Goal: Task Accomplishment & Management: Manage account settings

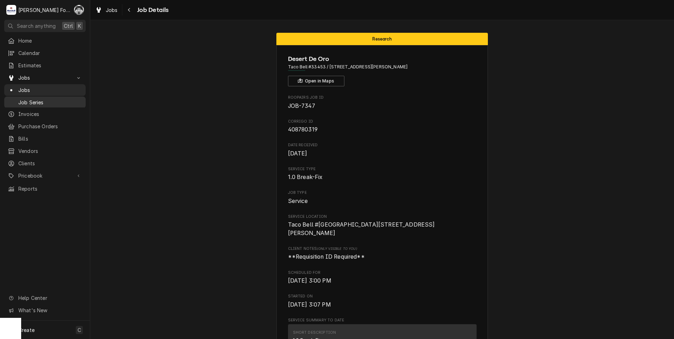
scroll to position [1313, 0]
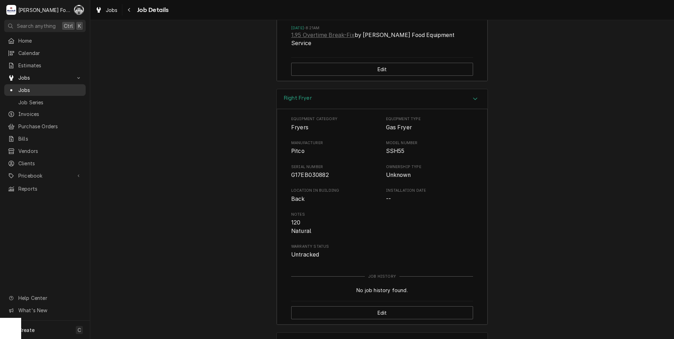
click at [25, 87] on span "Jobs" at bounding box center [50, 89] width 64 height 7
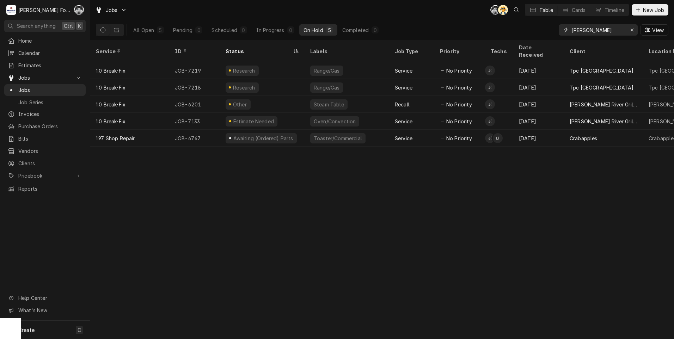
drag, startPoint x: 600, startPoint y: 29, endPoint x: 540, endPoint y: 36, distance: 60.3
click at [541, 35] on div "All Open 5 Pending 0 Scheduled 0 In Progress 0 On Hold 5 Completed 0 almer View" at bounding box center [382, 30] width 573 height 20
type input "7"
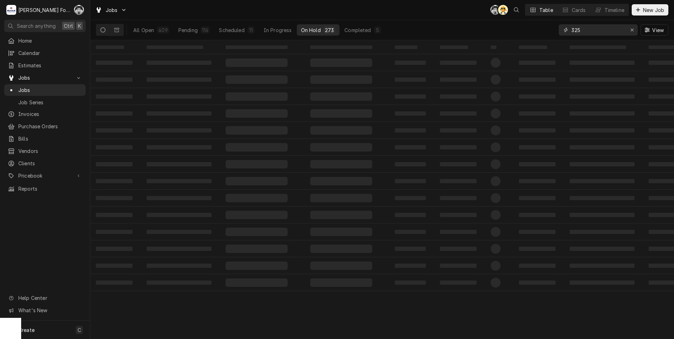
type input "325"
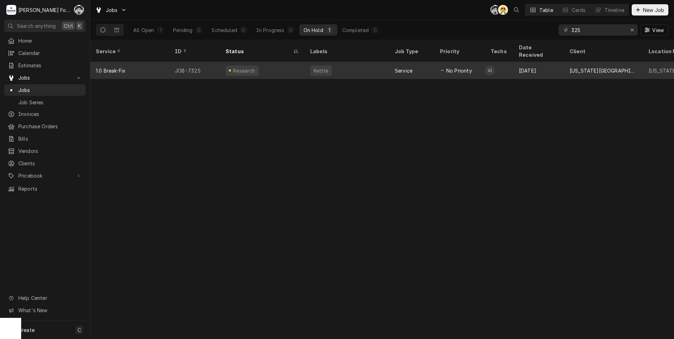
click at [391, 62] on div "Service" at bounding box center [411, 70] width 45 height 17
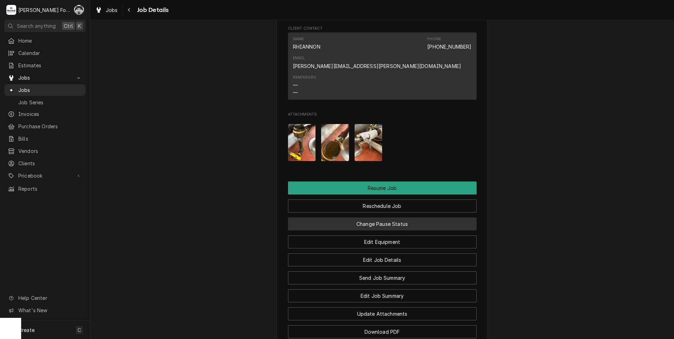
scroll to position [919, 0]
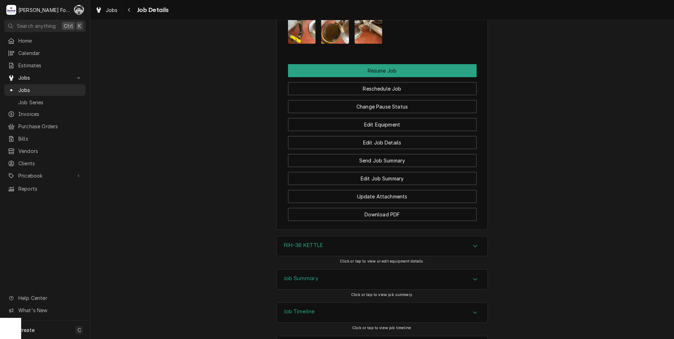
click at [328, 237] on div "RIH-36 KETTLE" at bounding box center [382, 247] width 211 height 20
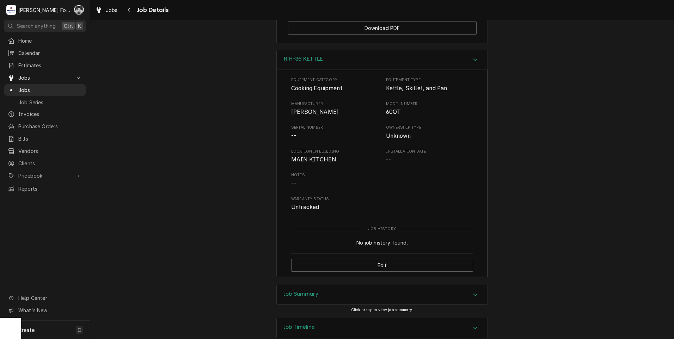
scroll to position [1121, 0]
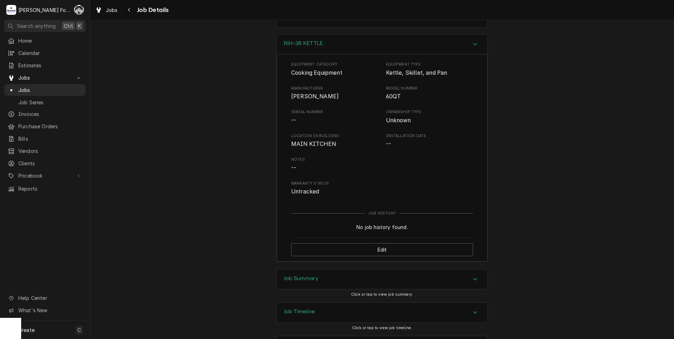
click at [329, 270] on div "Job Summary" at bounding box center [382, 280] width 211 height 20
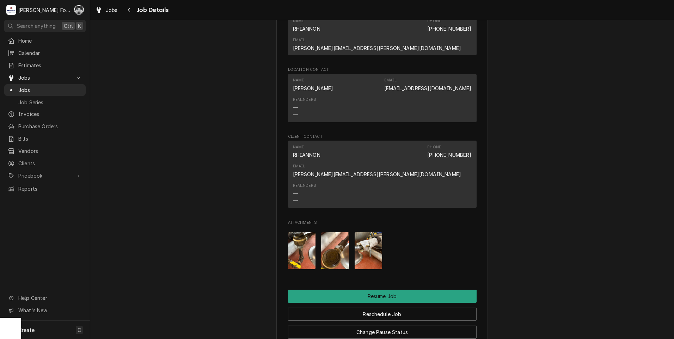
scroll to position [697, 0]
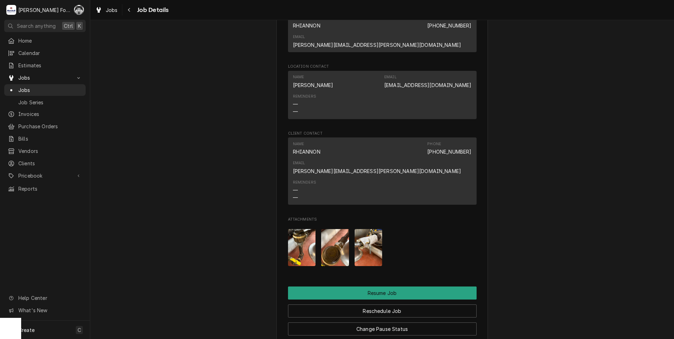
click at [361, 229] on img "Attachments" at bounding box center [369, 247] width 28 height 37
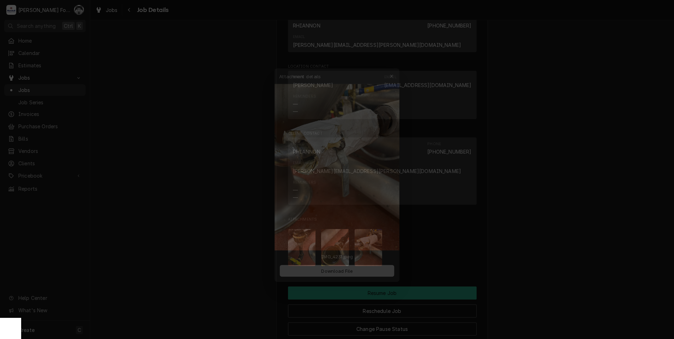
click at [207, 203] on div at bounding box center [337, 169] width 674 height 339
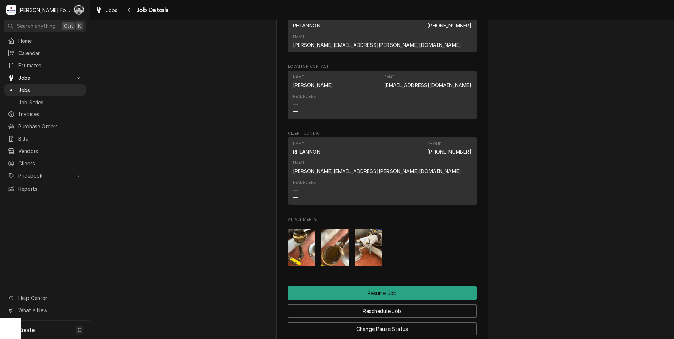
click at [339, 229] on img "Attachments" at bounding box center [335, 247] width 28 height 37
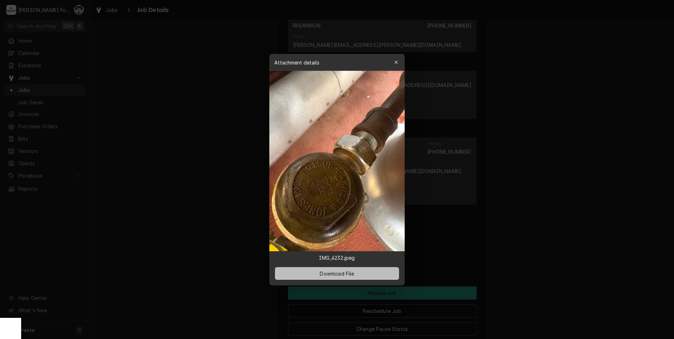
click at [341, 269] on button "Download File" at bounding box center [337, 273] width 124 height 13
click at [336, 272] on span "Download File" at bounding box center [336, 273] width 37 height 7
click at [142, 187] on div at bounding box center [337, 169] width 674 height 339
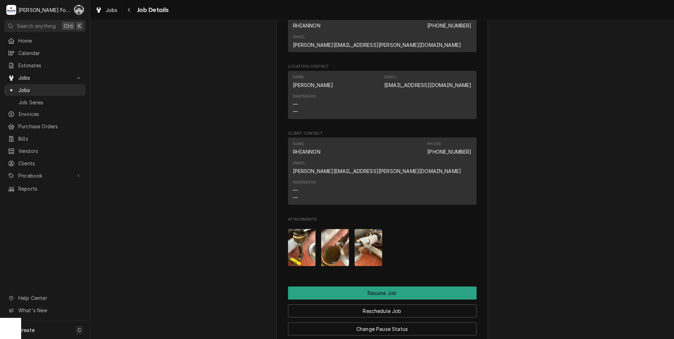
click at [292, 229] on img "Attachments" at bounding box center [302, 247] width 28 height 37
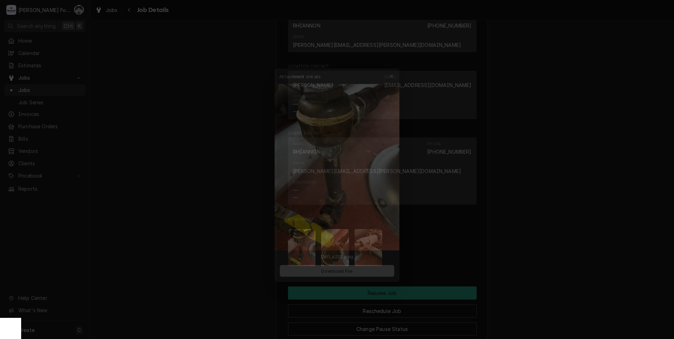
click at [324, 277] on span "Download File" at bounding box center [336, 273] width 37 height 7
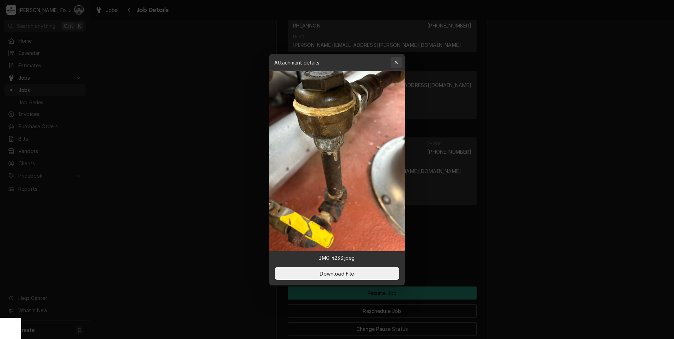
click at [399, 61] on div "button" at bounding box center [396, 62] width 7 height 7
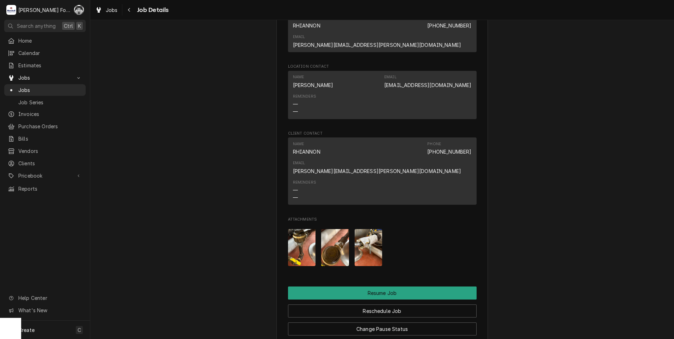
click at [347, 224] on div "Attachments" at bounding box center [382, 248] width 189 height 48
click at [338, 229] on img "Attachments" at bounding box center [335, 247] width 28 height 37
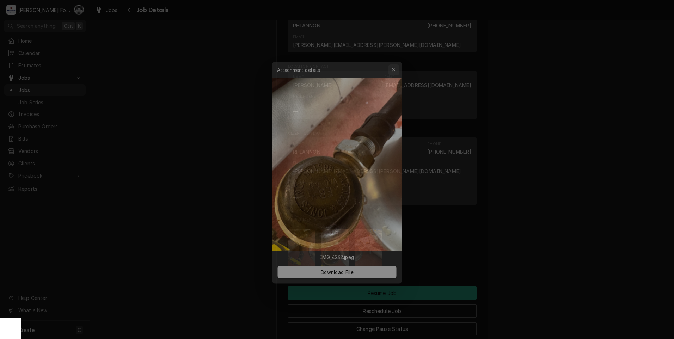
click at [398, 63] on icon "button" at bounding box center [397, 62] width 4 height 5
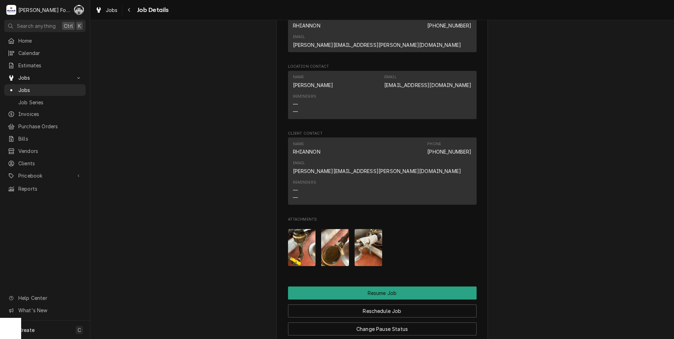
click at [324, 229] on img "Attachments" at bounding box center [335, 247] width 28 height 37
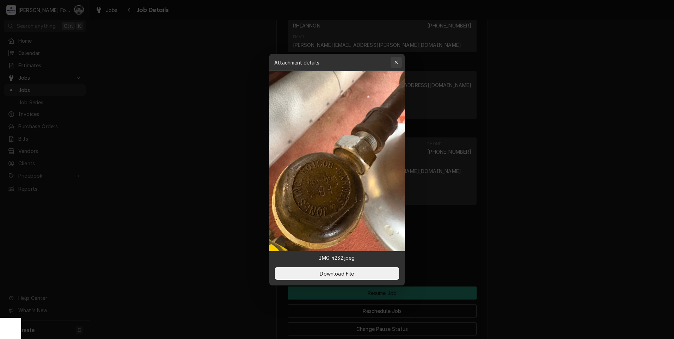
click at [397, 65] on div "button" at bounding box center [396, 62] width 7 height 7
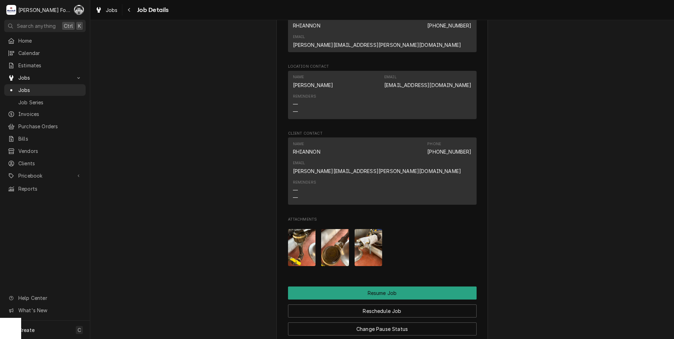
click at [334, 229] on img "Attachments" at bounding box center [335, 247] width 28 height 37
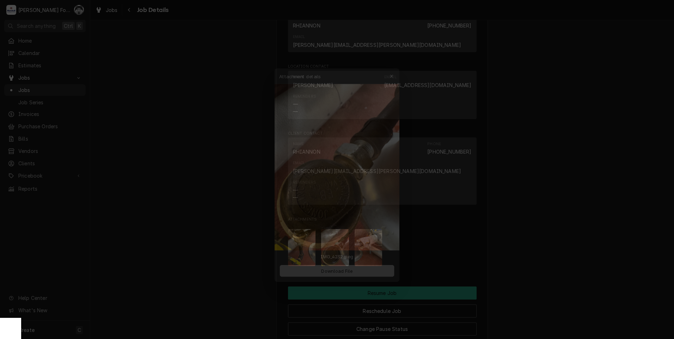
click at [350, 274] on span "Download File" at bounding box center [336, 273] width 37 height 7
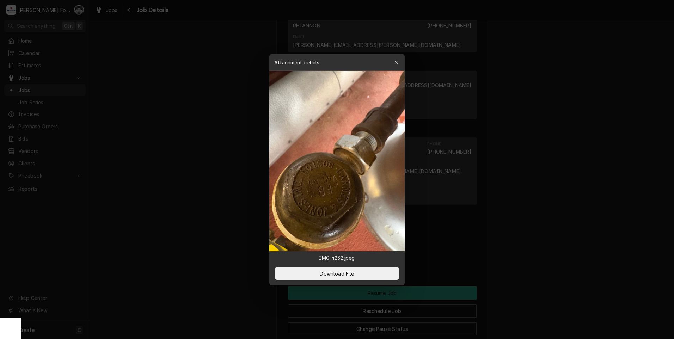
drag, startPoint x: 612, startPoint y: 293, endPoint x: 608, endPoint y: 292, distance: 3.7
click at [612, 293] on div at bounding box center [337, 169] width 674 height 339
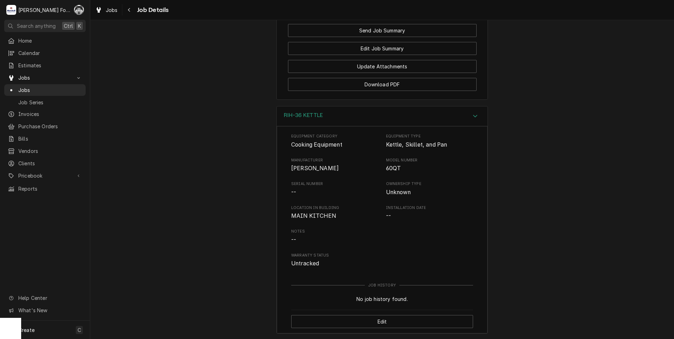
scroll to position [814, 0]
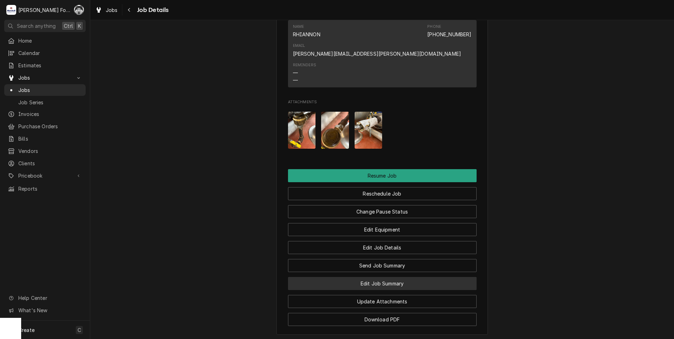
click at [377, 277] on button "Edit Job Summary" at bounding box center [382, 283] width 189 height 13
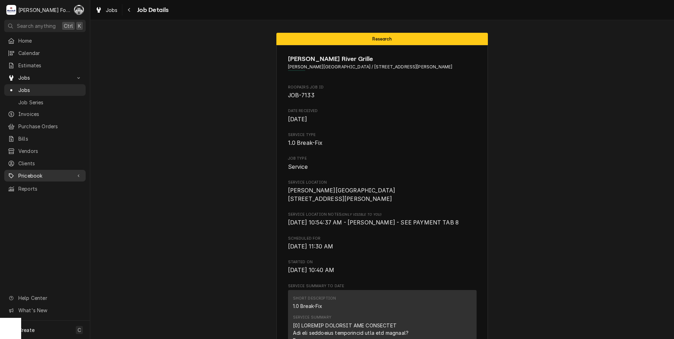
scroll to position [1600, 0]
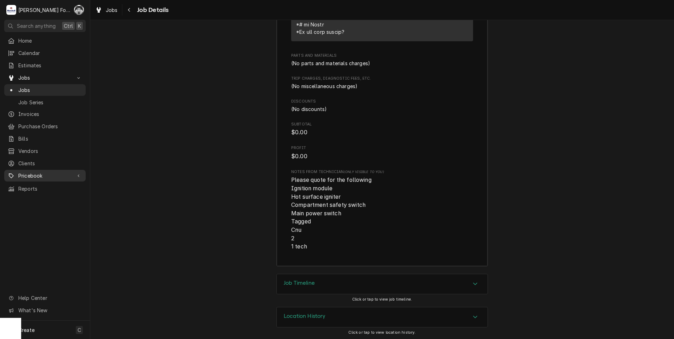
click at [36, 173] on span "Pricebook" at bounding box center [44, 175] width 53 height 7
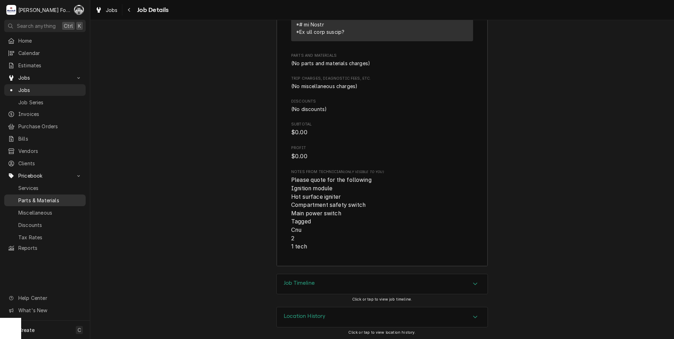
click at [47, 197] on span "Parts & Materials" at bounding box center [50, 200] width 64 height 7
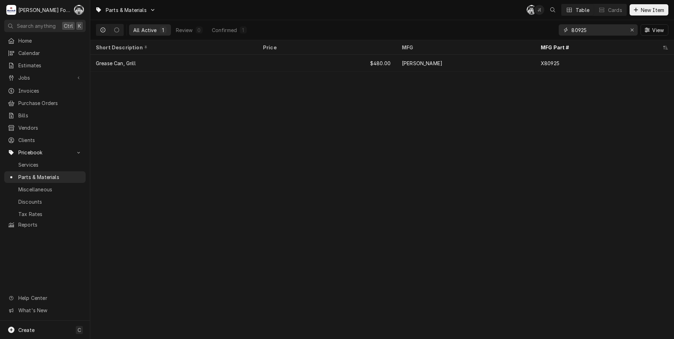
drag, startPoint x: 591, startPoint y: 33, endPoint x: 531, endPoint y: 38, distance: 59.5
click at [531, 38] on div "All Active 1 Review 0 Confirmed 1 80925 View" at bounding box center [382, 30] width 573 height 20
click at [659, 6] on button "New Item" at bounding box center [649, 9] width 39 height 11
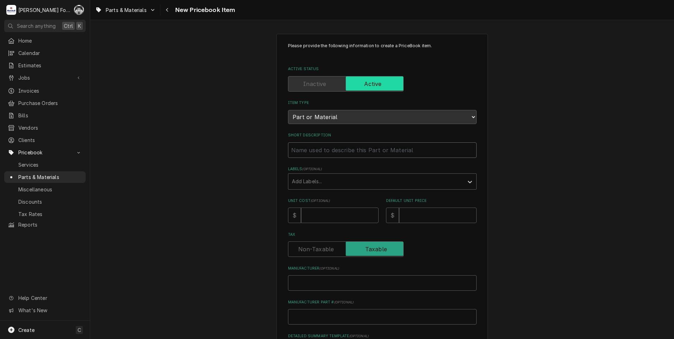
click at [306, 156] on input "Short Description" at bounding box center [382, 150] width 189 height 16
type textarea "x"
type input "1"
type textarea "x"
type input "1""
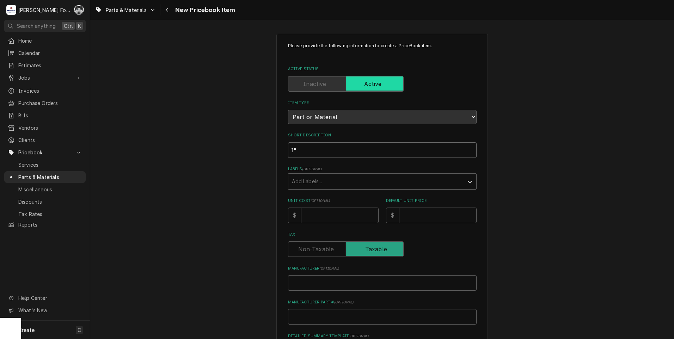
type textarea "x"
type input "1""
type textarea "x"
type input "1" S"
type textarea "x"
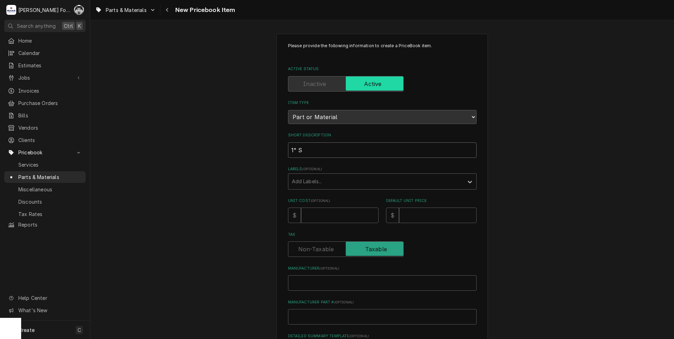
type input "1" ST"
type textarea "x"
type input "1" STE"
type textarea "x"
type input "1" STEA"
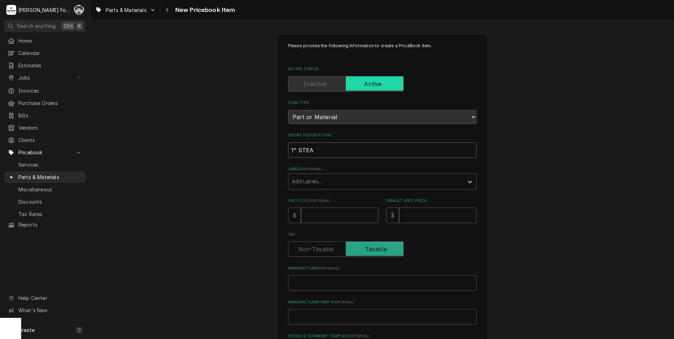
type textarea "x"
type input "1" STEAM"
type textarea "x"
type input "1" STEAM"
type textarea "x"
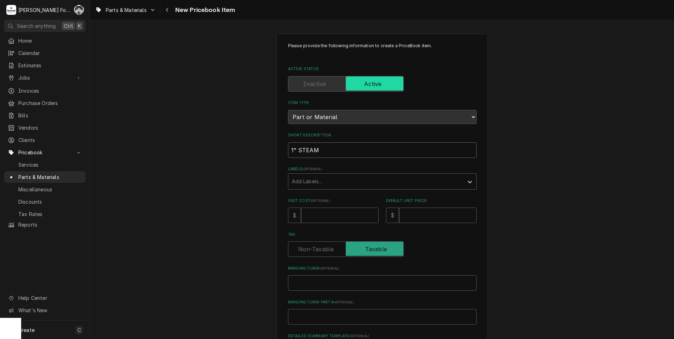
type input "1" STEAM T"
type textarea "x"
type input "1" STEAM TR"
type textarea "x"
type input "1" STEAM TRA"
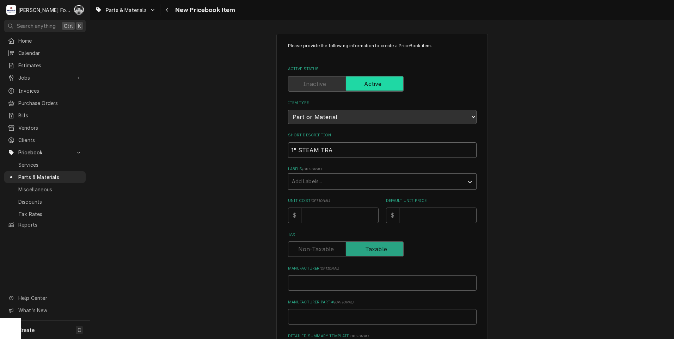
type textarea "x"
type input "1" STEAM TRAP"
type textarea "x"
type input "1" STEAM TRAP"
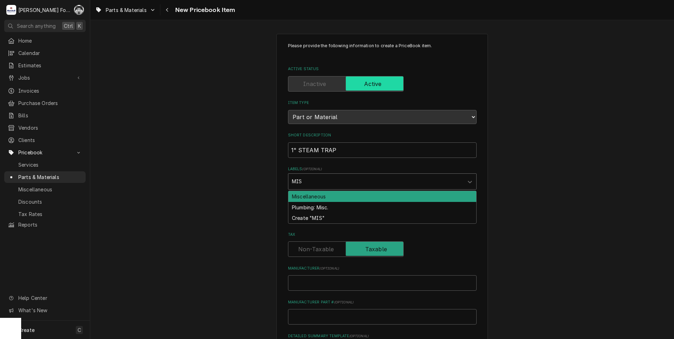
type input "MISC"
type textarea "x"
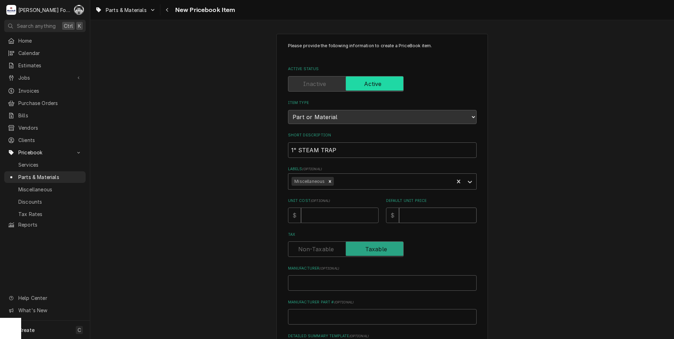
type textarea "x"
type input "2"
type textarea "x"
type input "25"
type textarea "x"
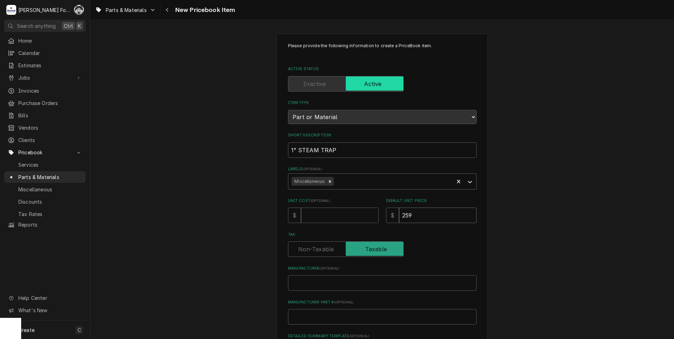
type input "259"
type textarea "x"
type input "B"
type textarea "x"
type input "BA"
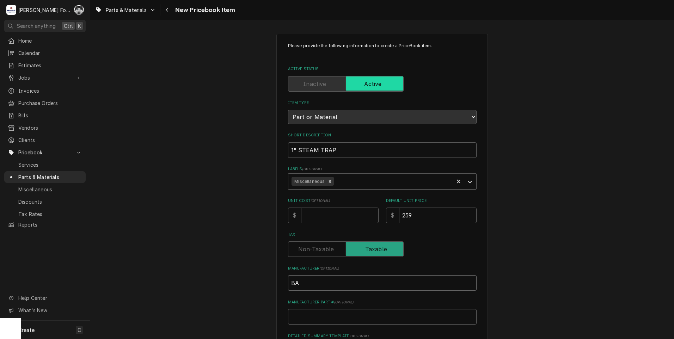
type textarea "x"
type input "BAR"
type textarea "x"
type input "BARN"
type textarea "x"
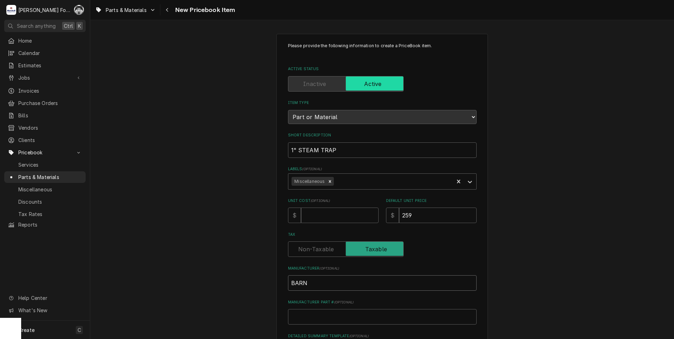
type input "BARNE"
type textarea "x"
type input "BARNES"
type textarea "x"
type input "BARNES"
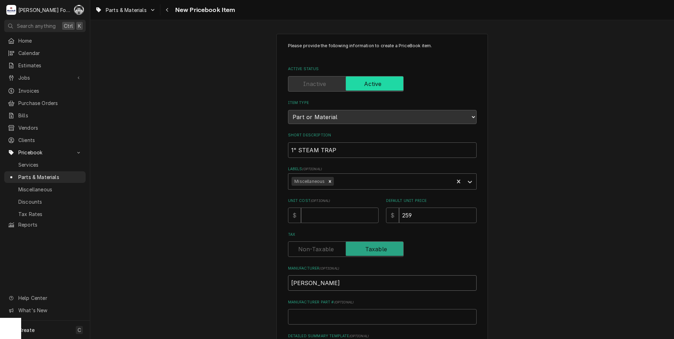
type textarea "x"
type input "BARNES A"
type textarea "x"
type input "BARNES AN"
type textarea "x"
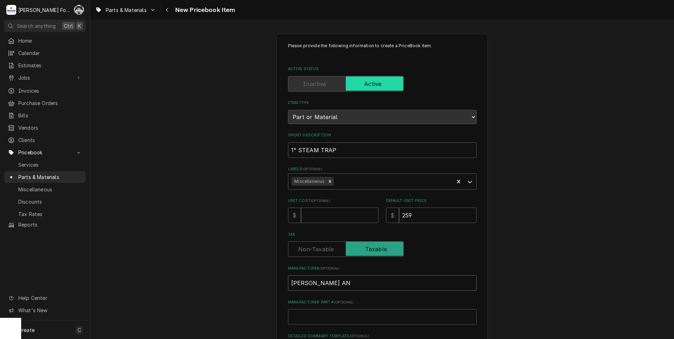
type input "BARNES AND"
type textarea "x"
type input "BARNES AND"
type textarea "x"
type input "BARNES AND J"
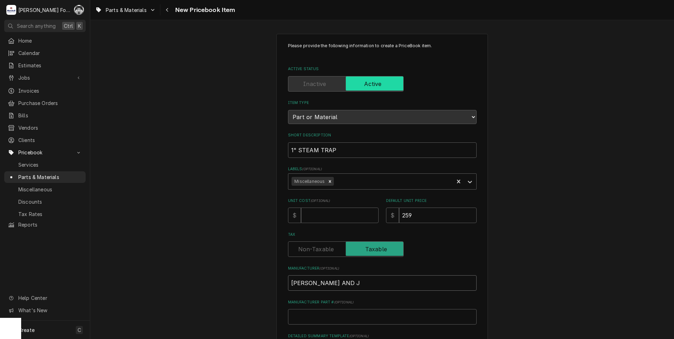
type textarea "x"
type input "BARNES AND JO"
type textarea "x"
type input "BARNES AND JON"
type textarea "x"
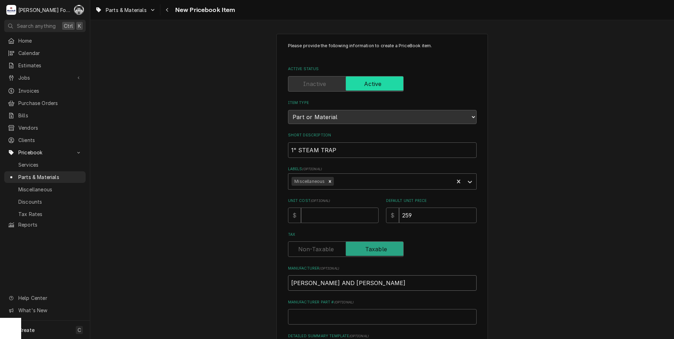
type input "BARNES AND JONE"
type textarea "x"
type input "BARNES AND JONES"
type textarea "x"
type input "R"
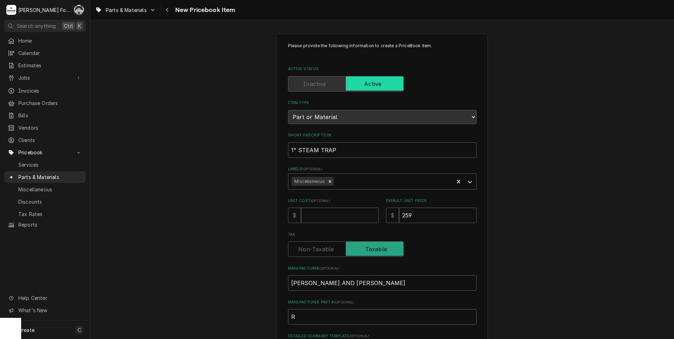
type textarea "x"
type input "R1"
type textarea "x"
type input "R14"
type textarea "x"
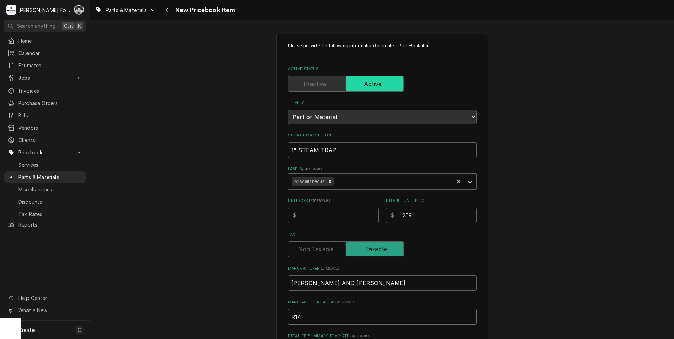
type input "R147"
type textarea "x"
type input "R147A"
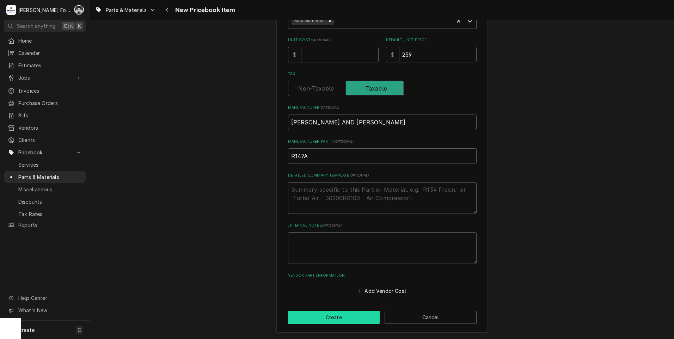
click at [329, 320] on button "Create" at bounding box center [334, 317] width 92 height 13
type textarea "x"
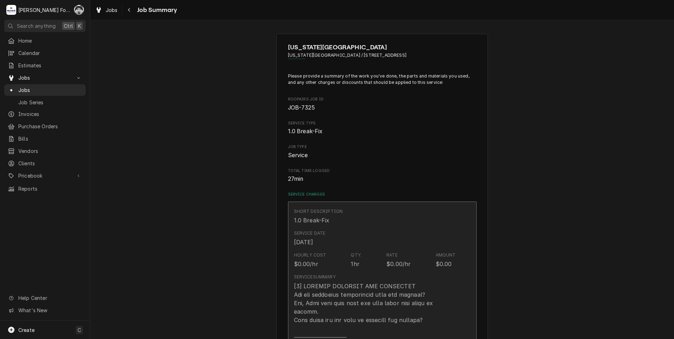
type textarea "x"
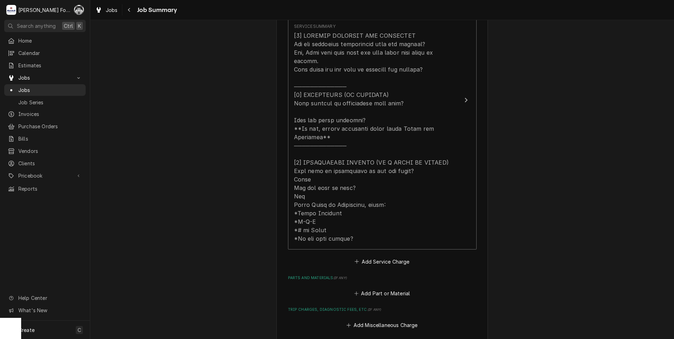
scroll to position [625, 0]
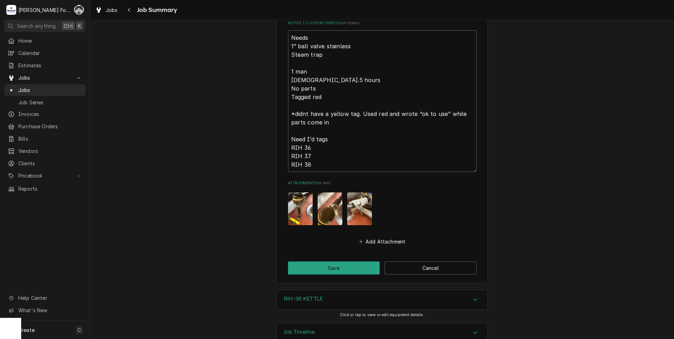
drag, startPoint x: 374, startPoint y: 128, endPoint x: 460, endPoint y: 123, distance: 85.8
click at [457, 124] on textarea "Needs 1” ball valve stainless Steam trap 1 man [DEMOGRAPHIC_DATA].5 hours No pa…" at bounding box center [382, 101] width 189 height 142
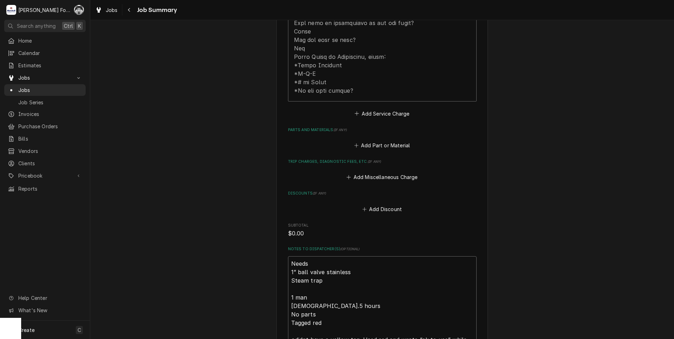
scroll to position [272, 0]
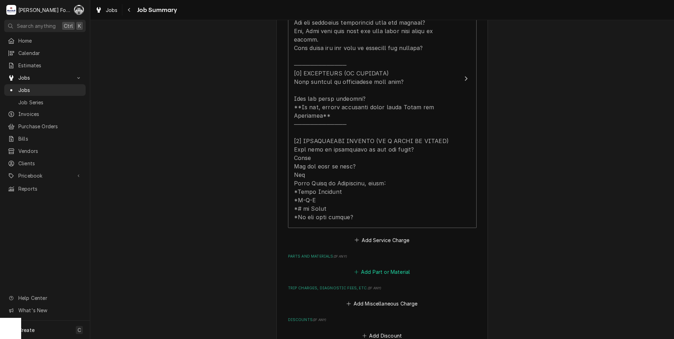
click at [376, 267] on button "Add Part or Material" at bounding box center [382, 272] width 58 height 10
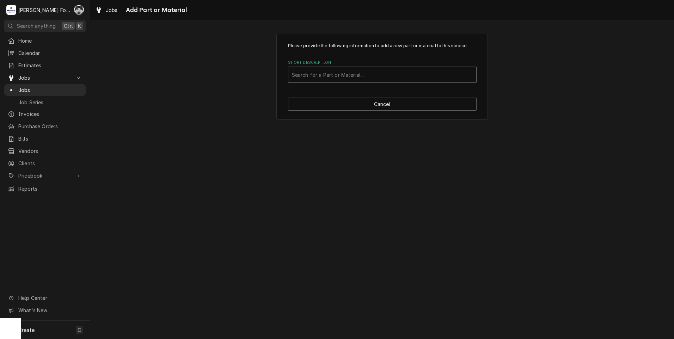
click at [362, 80] on div "Search for a Part or Material..." at bounding box center [382, 75] width 188 height 16
type input "MAT"
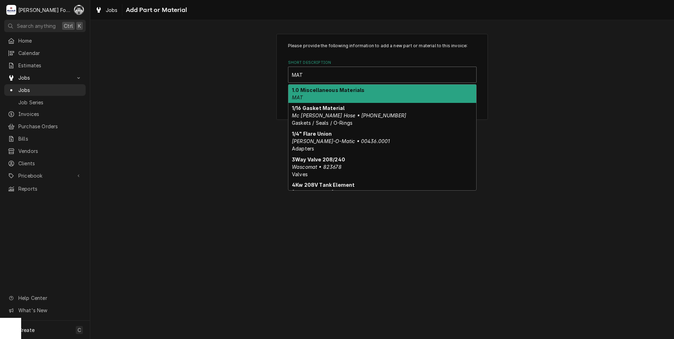
click at [340, 98] on div "1.0 Miscellaneous Materials MAT" at bounding box center [382, 94] width 188 height 18
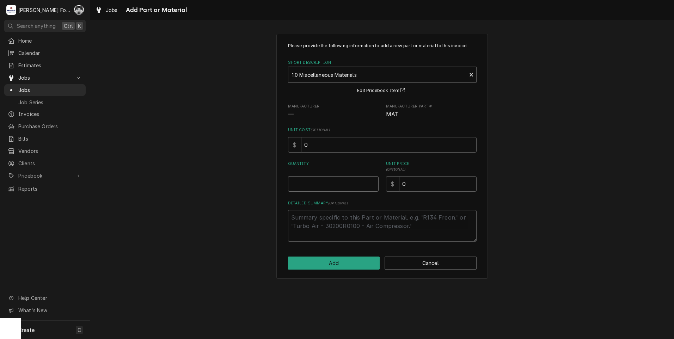
type textarea "x"
type input "0.5"
click at [373, 181] on input "0.5" at bounding box center [333, 184] width 91 height 16
type textarea "x"
type input "1"
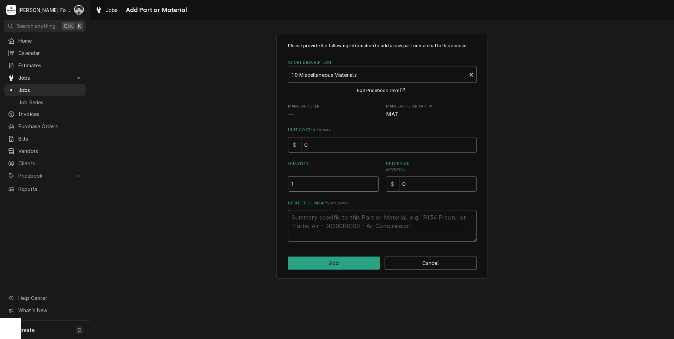
click at [373, 181] on input "1" at bounding box center [333, 184] width 91 height 16
drag, startPoint x: 404, startPoint y: 189, endPoint x: 341, endPoint y: 178, distance: 63.7
click at [363, 193] on div "Please provide the following information to add a new part or material to this …" at bounding box center [382, 142] width 189 height 199
type textarea "x"
type input "2"
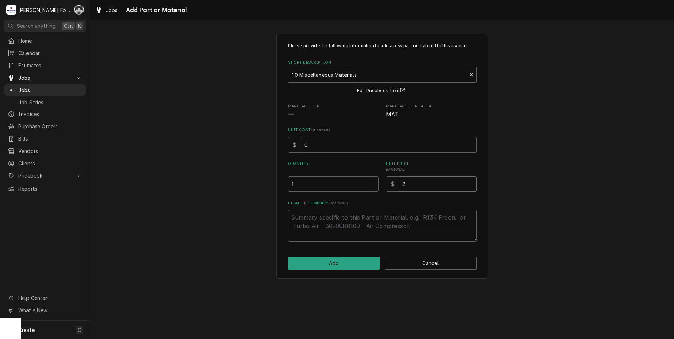
type textarea "x"
type input "24"
click at [358, 217] on textarea "Detailed Summary ( optional )" at bounding box center [382, 226] width 189 height 32
type textarea "x"
type textarea "1"
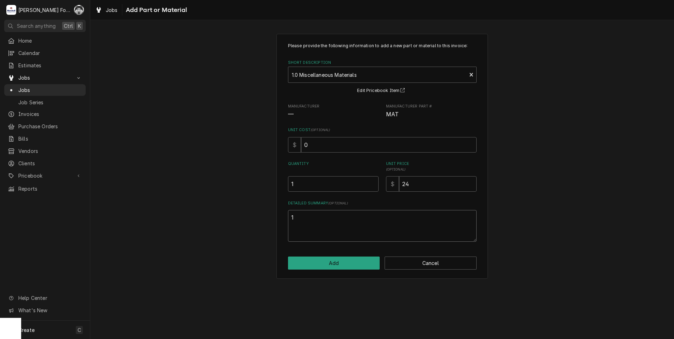
type textarea "x"
type textarea "1""
type textarea "x"
type textarea "1""
type textarea "x"
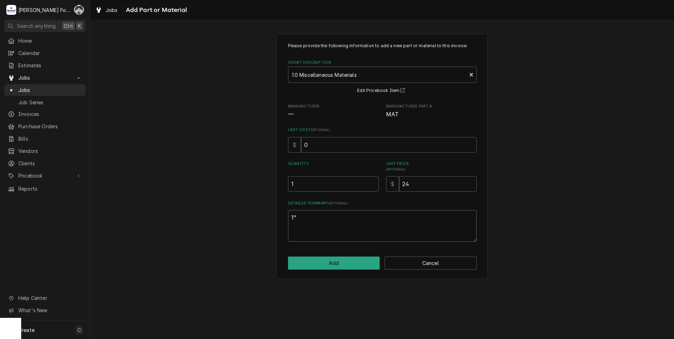
type textarea "1" S"
type textarea "x"
type textarea "1" SS"
type textarea "x"
type textarea "1" SS"
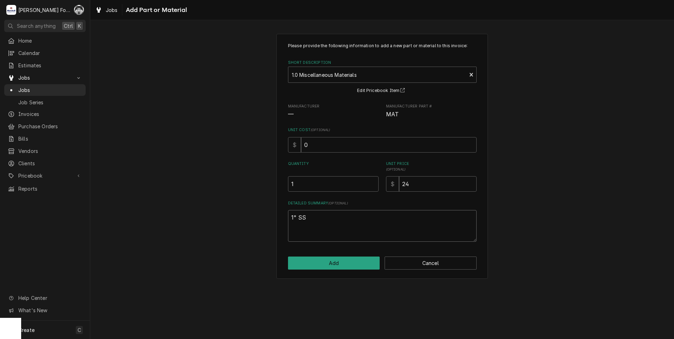
type textarea "x"
type textarea "1" SS B"
type textarea "x"
type textarea "1" SS BA"
type textarea "x"
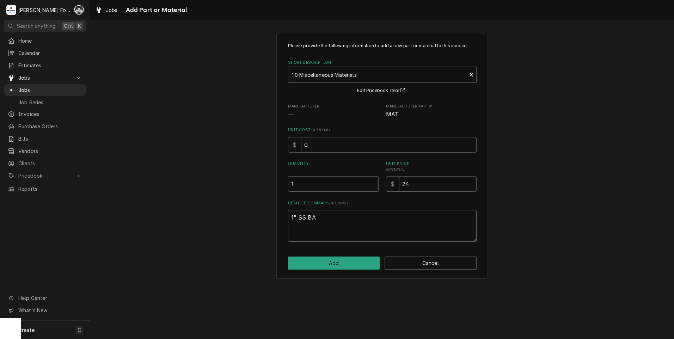
type textarea "1" SS BAL"
type textarea "x"
type textarea "1" SS BALL"
type textarea "x"
type textarea "1" SS BALL"
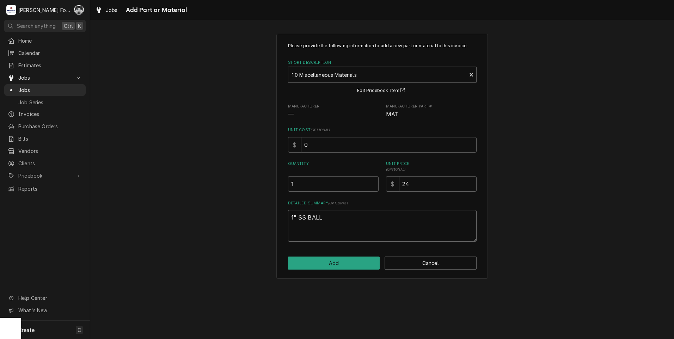
type textarea "x"
type textarea "1" SS BALL V"
type textarea "x"
type textarea "1" SS BALL VA"
type textarea "x"
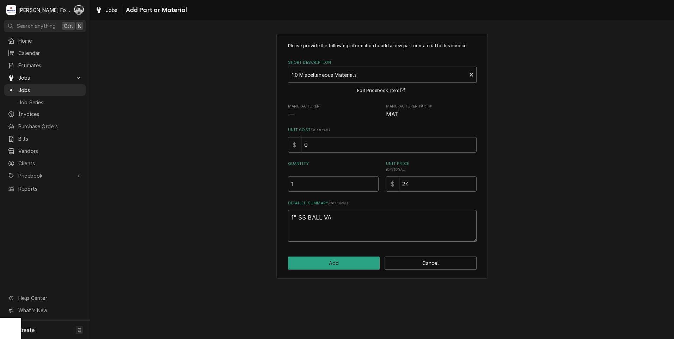
type textarea "1" SS BALL VAV"
type textarea "x"
type textarea "1" SS BALL VAVE"
type textarea "x"
type textarea "1" SS BALL VAV"
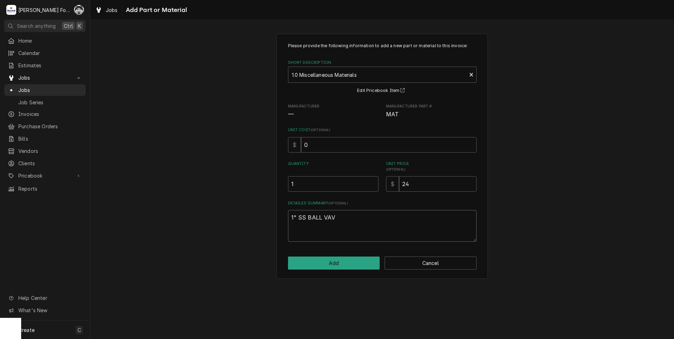
type textarea "x"
type textarea "1" SS BALL VA"
type textarea "x"
type textarea "1" SS BALL VAL"
type textarea "x"
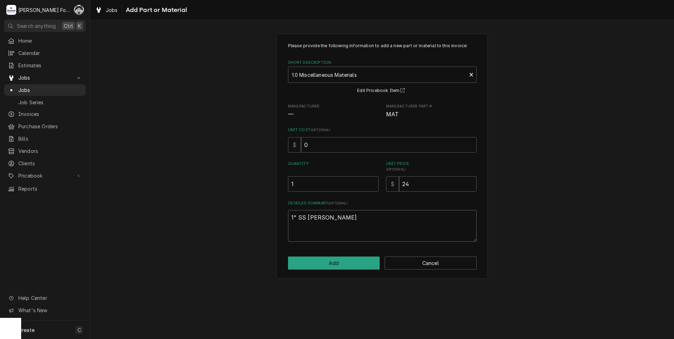
type textarea "1" SS BALL VALV"
type textarea "x"
type textarea "1" SS BALL VALVE"
click at [349, 266] on button "Add" at bounding box center [334, 263] width 92 height 13
type textarea "x"
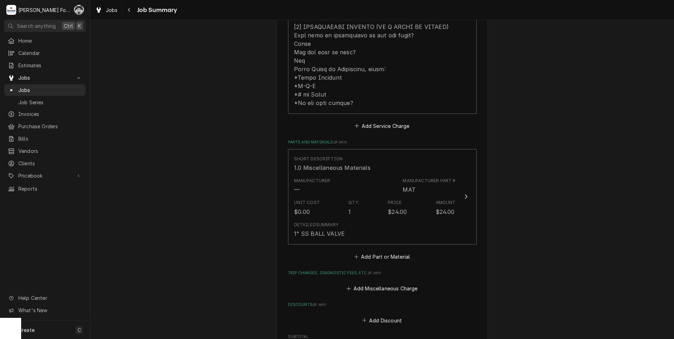
scroll to position [390, 0]
click at [388, 249] on button "Add Part or Material" at bounding box center [382, 254] width 58 height 10
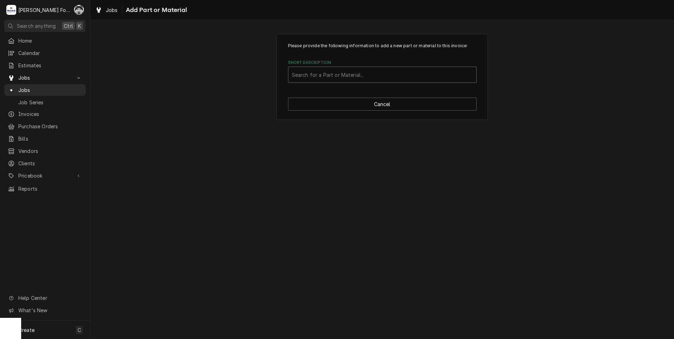
click at [364, 73] on div "Short Description" at bounding box center [382, 74] width 181 height 13
type input "R147A"
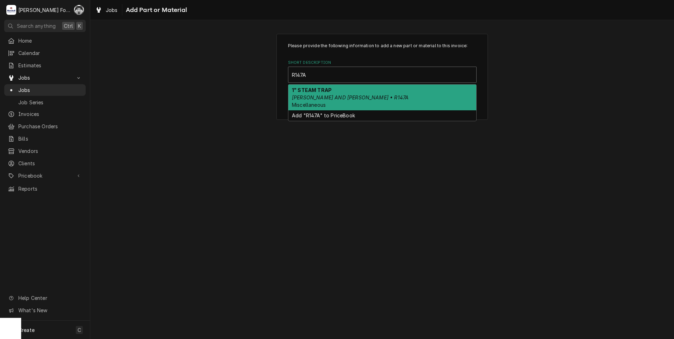
click at [322, 98] on em "BARNES AND JONES • R147A" at bounding box center [350, 98] width 117 height 6
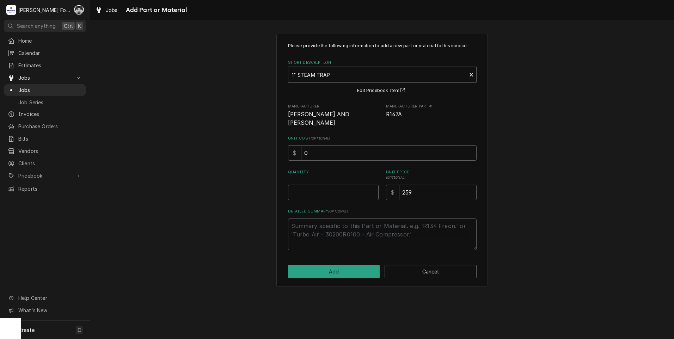
type textarea "x"
type input "0.5"
click at [371, 185] on input "0.5" at bounding box center [333, 193] width 91 height 16
type textarea "x"
type input "1"
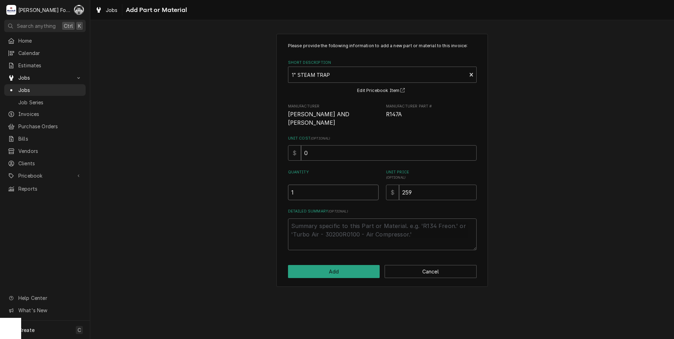
click at [373, 185] on input "1" at bounding box center [333, 193] width 91 height 16
click at [352, 265] on button "Add" at bounding box center [334, 271] width 92 height 13
type textarea "x"
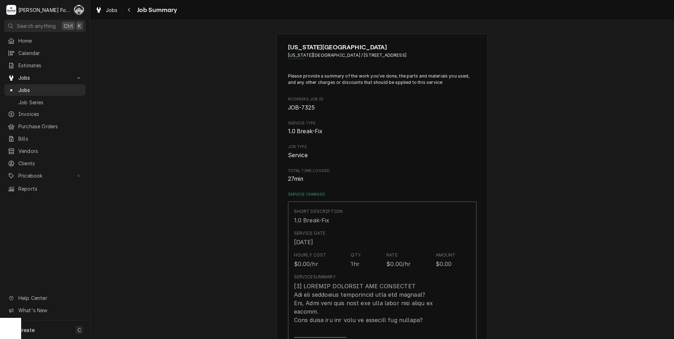
scroll to position [390, 0]
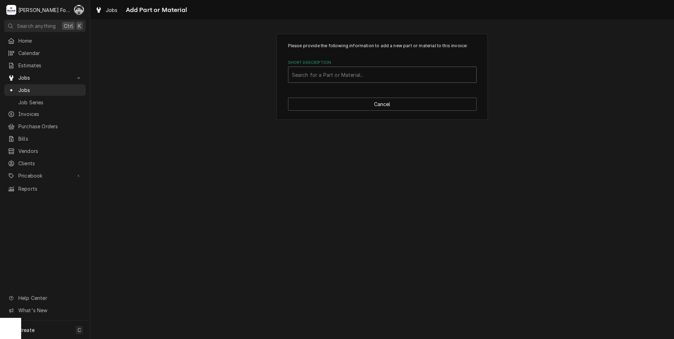
click at [390, 70] on div "Short Description" at bounding box center [382, 74] width 181 height 13
type input "SSDT"
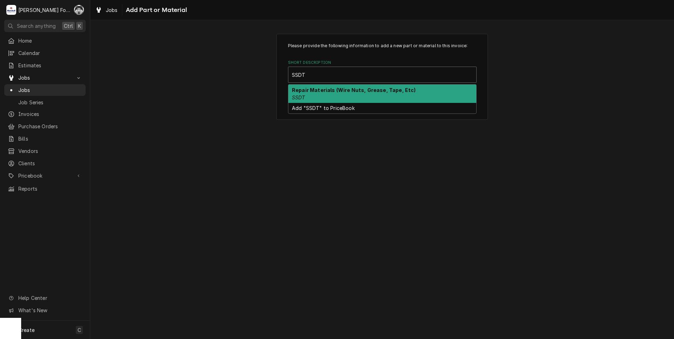
click at [319, 94] on div "Repair Materials (Wire Nuts, Grease, Tape, Etc) SSDT" at bounding box center [382, 94] width 188 height 18
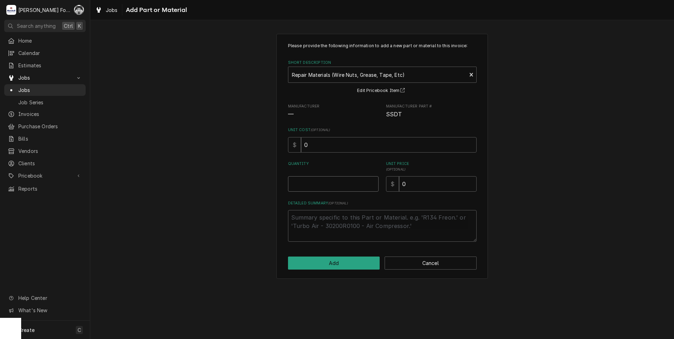
type textarea "x"
type input "0.5"
click at [373, 181] on input "0.5" at bounding box center [333, 184] width 91 height 16
type textarea "x"
type input "1"
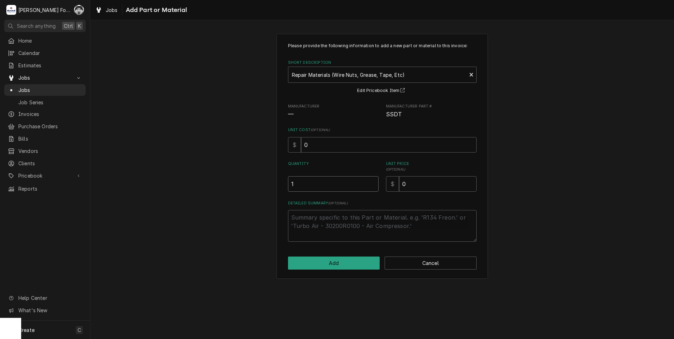
click at [373, 181] on input "1" at bounding box center [333, 184] width 91 height 16
drag, startPoint x: 425, startPoint y: 190, endPoint x: 348, endPoint y: 197, distance: 76.9
click at [364, 201] on div "Please provide the following information to add a new part or material to this …" at bounding box center [382, 142] width 189 height 199
type textarea "x"
type input "6"
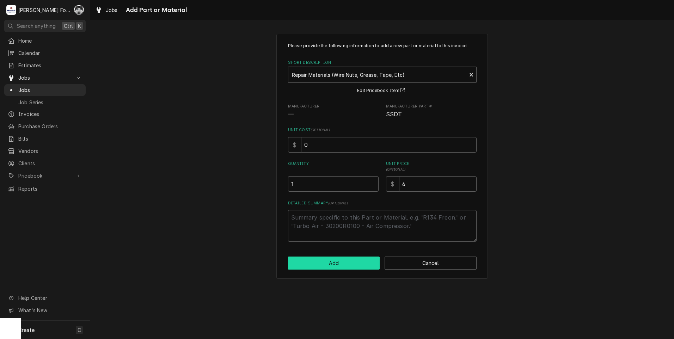
click at [357, 266] on button "Add" at bounding box center [334, 263] width 92 height 13
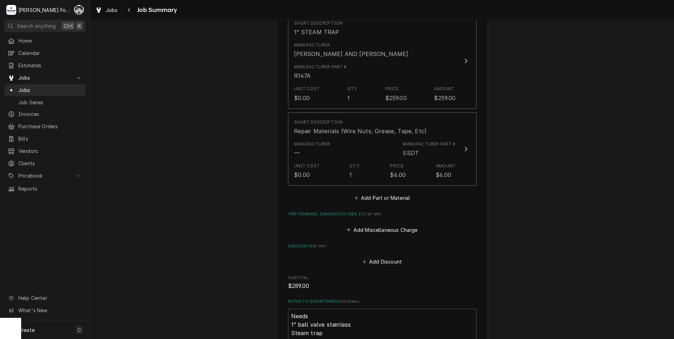
scroll to position [878, 0]
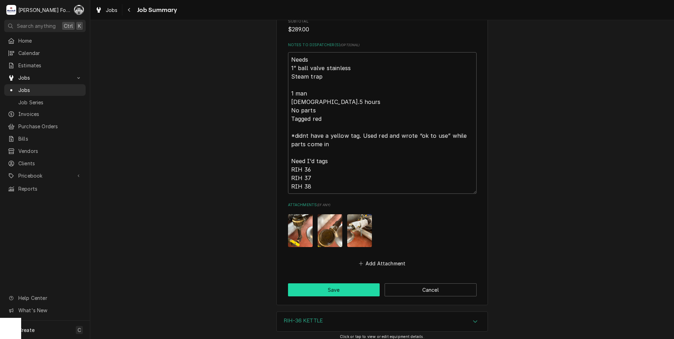
click at [328, 284] on button "Save" at bounding box center [334, 290] width 92 height 13
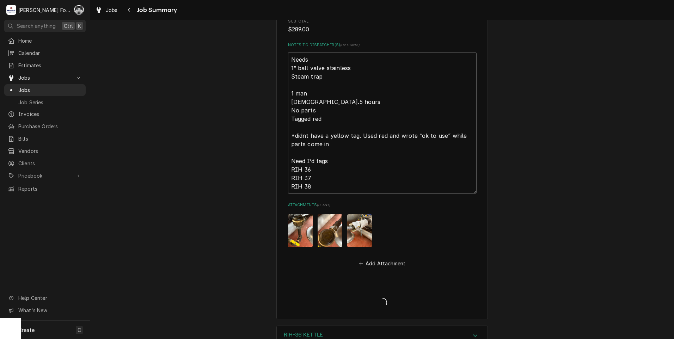
type textarea "x"
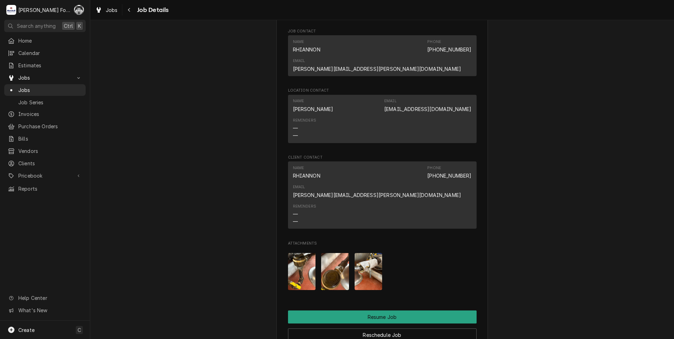
scroll to position [823, 0]
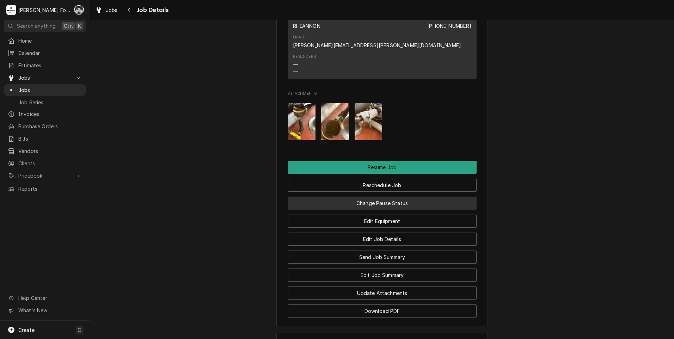
click at [356, 197] on button "Change Pause Status" at bounding box center [382, 203] width 189 height 13
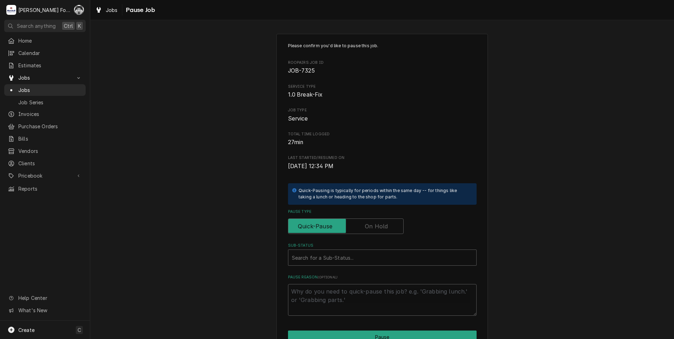
click at [366, 229] on label "Pause Type" at bounding box center [346, 227] width 116 height 16
click at [366, 229] on input "Pause Type" at bounding box center [345, 227] width 109 height 16
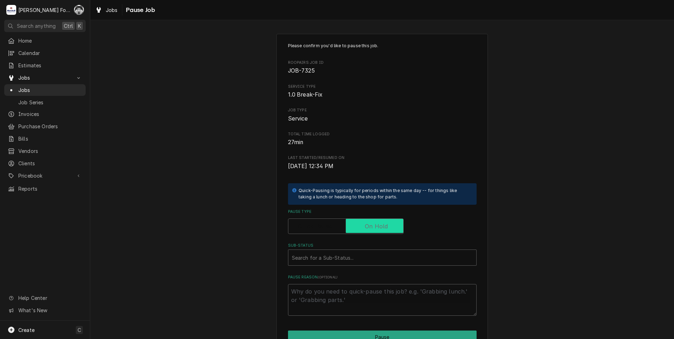
checkbox input "true"
click at [340, 259] on div "Sub-Status" at bounding box center [382, 257] width 181 height 13
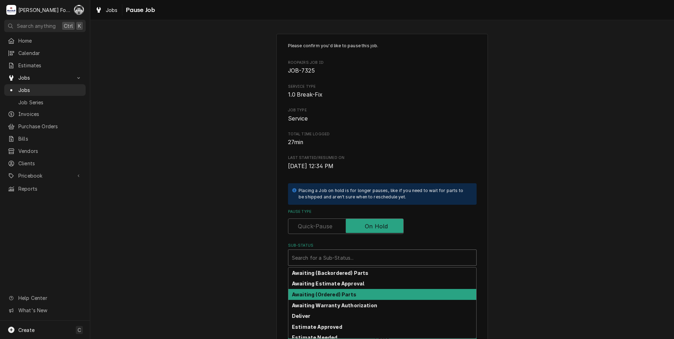
click at [333, 298] on div "Awaiting (Ordered) Parts" at bounding box center [382, 294] width 188 height 11
click at [330, 265] on div "Awaiting (Ordered) Parts" at bounding box center [377, 258] width 178 height 16
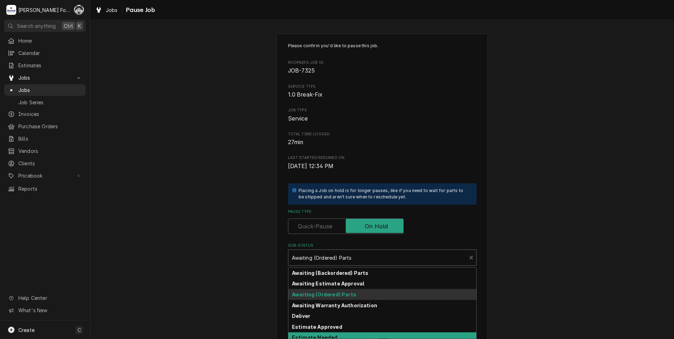
click at [320, 335] on strong "Estimate Needed" at bounding box center [314, 338] width 45 height 6
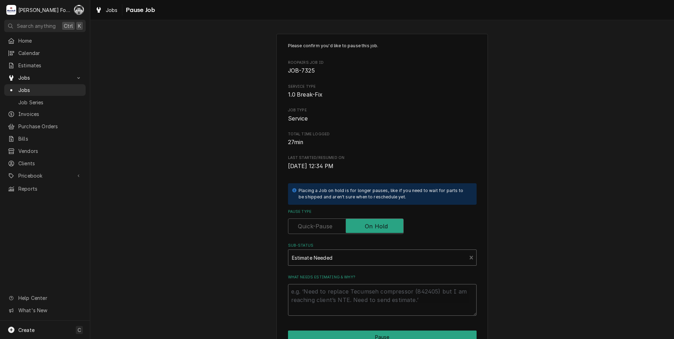
click at [316, 303] on textarea "What needs estimating & why?" at bounding box center [382, 300] width 189 height 32
type textarea "x"
type textarea "P"
type textarea "x"
type textarea "PA"
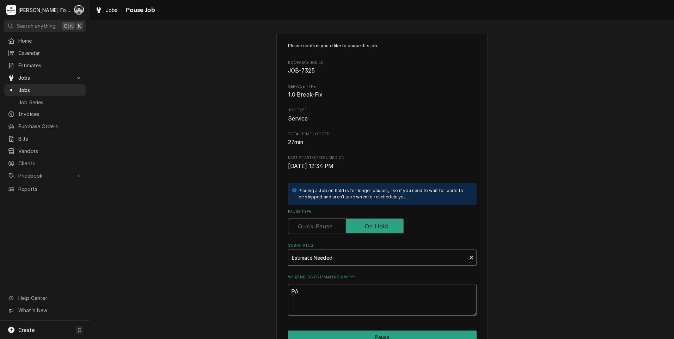
type textarea "x"
type textarea "PAR"
type textarea "x"
type textarea "PART"
type textarea "x"
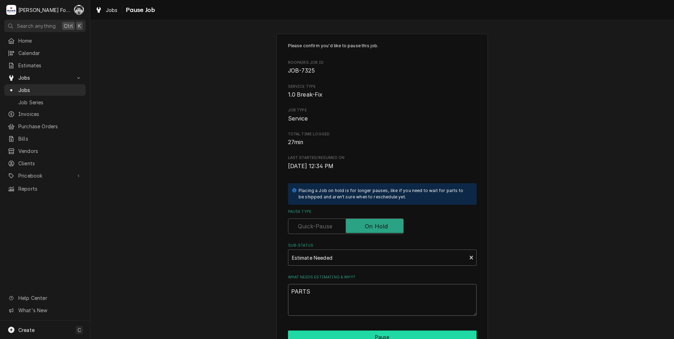
type textarea "PARTS"
click at [360, 333] on button "Pause" at bounding box center [382, 337] width 189 height 13
type textarea "x"
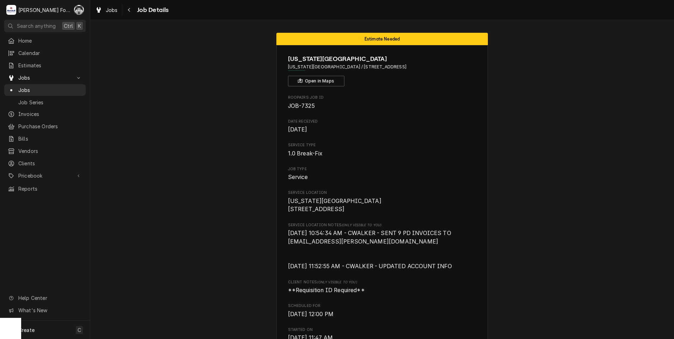
click at [19, 86] on span "Jobs" at bounding box center [50, 89] width 64 height 7
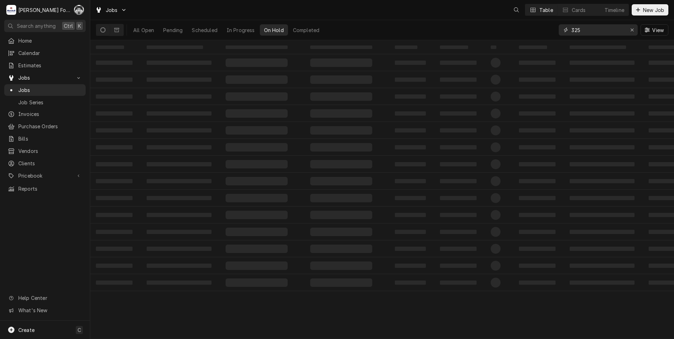
drag, startPoint x: 585, startPoint y: 34, endPoint x: 541, endPoint y: 32, distance: 43.8
click at [542, 32] on div "All Open Pending Scheduled In Progress On Hold Completed 325 View" at bounding box center [382, 30] width 573 height 20
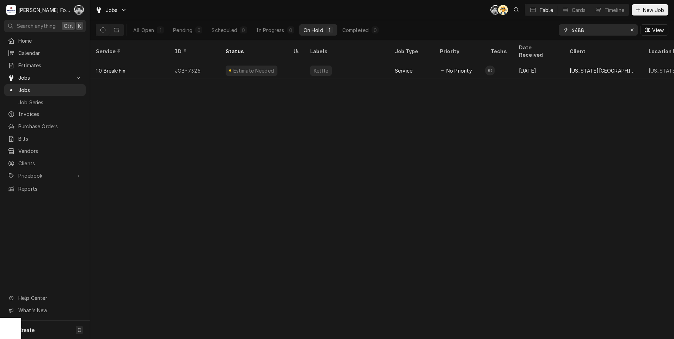
type input "6488"
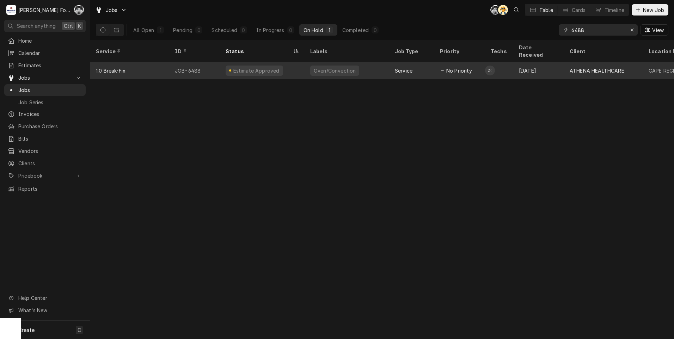
click at [291, 65] on div "Estimate Approved" at bounding box center [262, 70] width 85 height 17
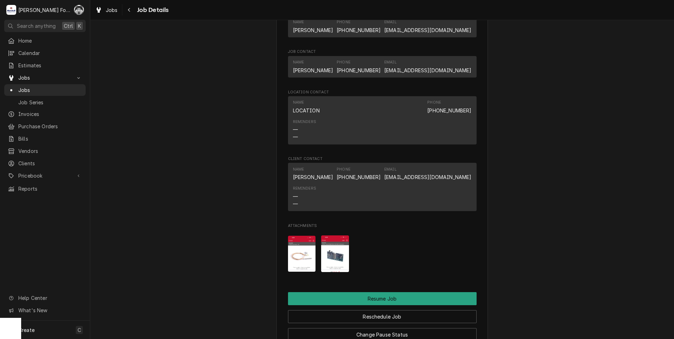
scroll to position [705, 0]
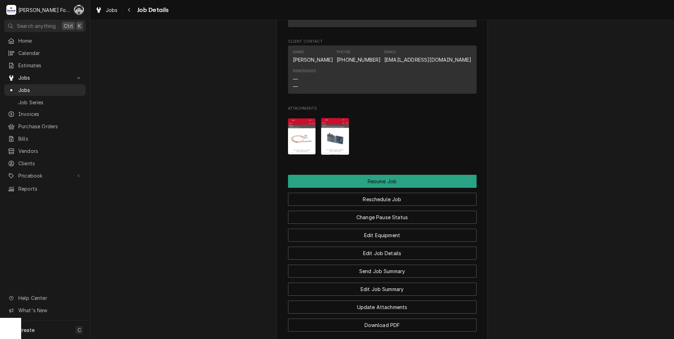
click at [334, 155] on img "Attachments" at bounding box center [335, 136] width 28 height 37
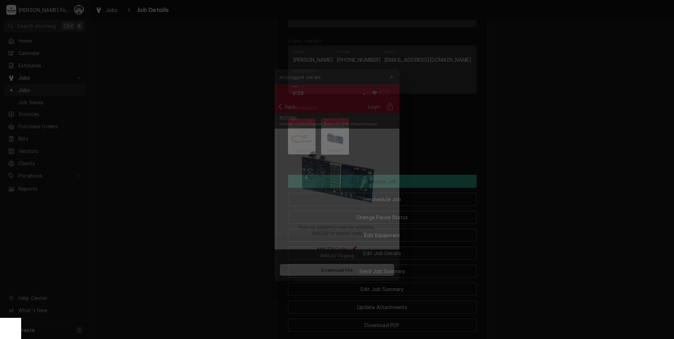
click at [138, 175] on div at bounding box center [337, 169] width 674 height 339
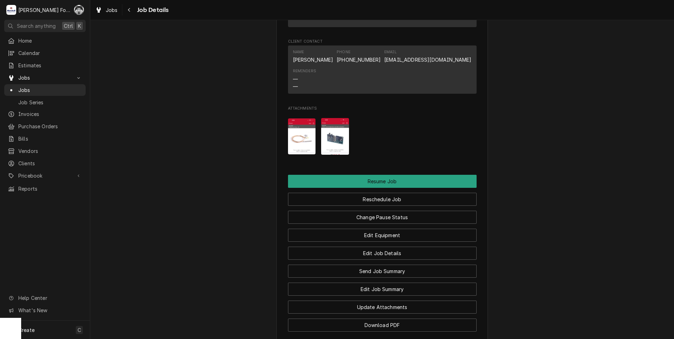
click at [24, 87] on span "Jobs" at bounding box center [50, 89] width 64 height 7
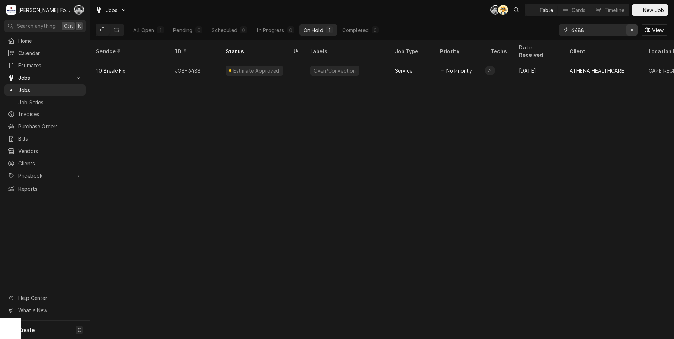
click at [631, 30] on icon "Erase input" at bounding box center [633, 30] width 4 height 5
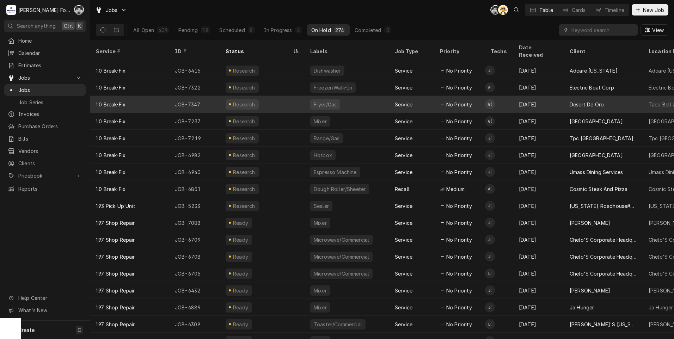
click at [382, 96] on div "Fryer/Gas" at bounding box center [347, 104] width 85 height 17
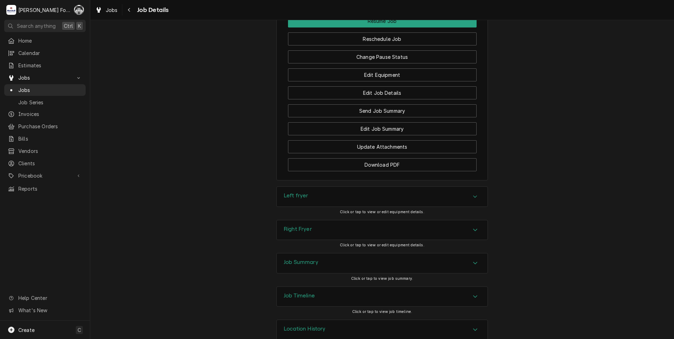
scroll to position [940, 0]
click at [310, 264] on h3 "Job Summary" at bounding box center [301, 260] width 35 height 7
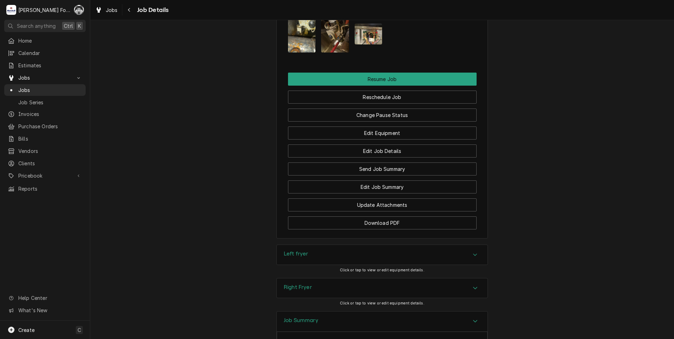
scroll to position [705, 0]
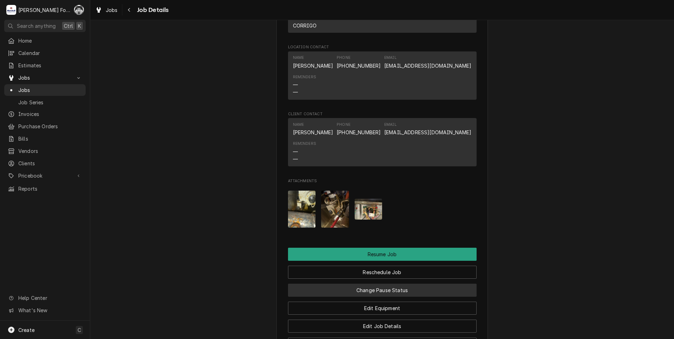
click at [362, 297] on button "Change Pause Status" at bounding box center [382, 290] width 189 height 13
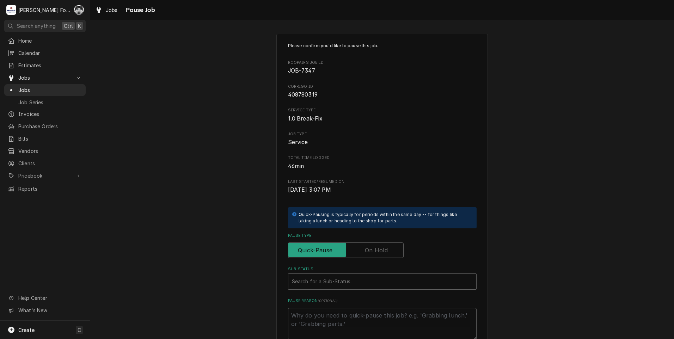
click at [364, 250] on label "Pause Type" at bounding box center [346, 251] width 116 height 16
click at [364, 250] on input "Pause Type" at bounding box center [345, 251] width 109 height 16
checkbox input "true"
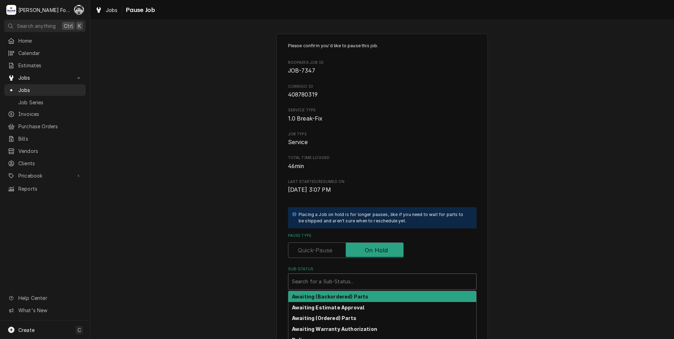
click at [340, 285] on div "Sub-Status" at bounding box center [382, 281] width 181 height 13
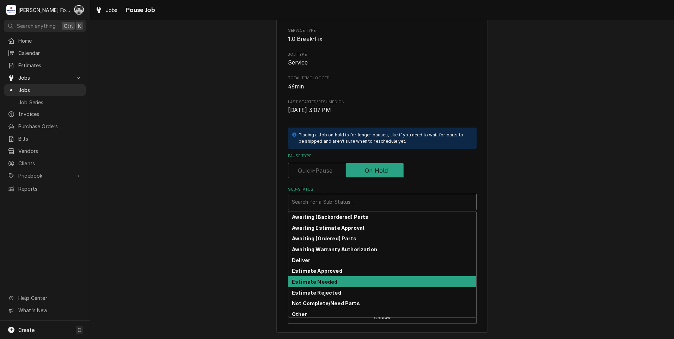
drag, startPoint x: 323, startPoint y: 273, endPoint x: 329, endPoint y: 284, distance: 12.5
click at [329, 284] on div "Awaiting (Backordered) Parts Awaiting Estimate Approval Awaiting (Ordered) Part…" at bounding box center [382, 265] width 188 height 106
click at [325, 284] on strong "Estimate Needed" at bounding box center [314, 282] width 45 height 6
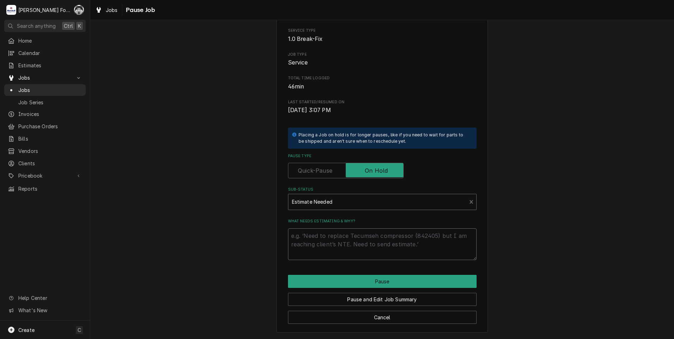
click at [329, 246] on textarea "What needs estimating & why?" at bounding box center [382, 245] width 189 height 32
type textarea "x"
type textarea "P"
type textarea "x"
type textarea "PA"
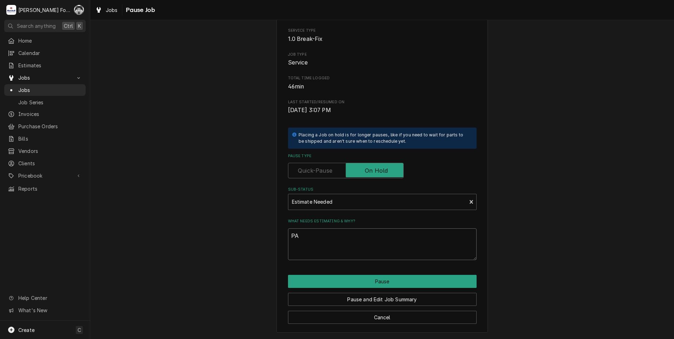
type textarea "x"
type textarea "PAR"
type textarea "x"
type textarea "PART"
type textarea "x"
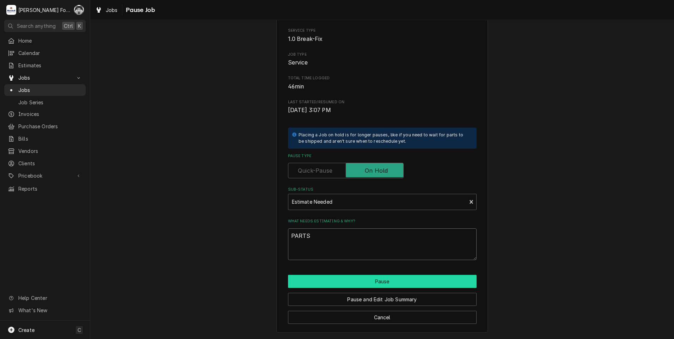
type textarea "PARTS"
click at [373, 284] on button "Pause" at bounding box center [382, 281] width 189 height 13
type textarea "x"
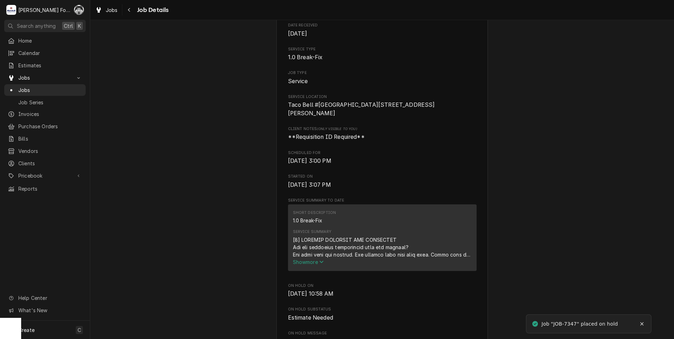
scroll to position [235, 0]
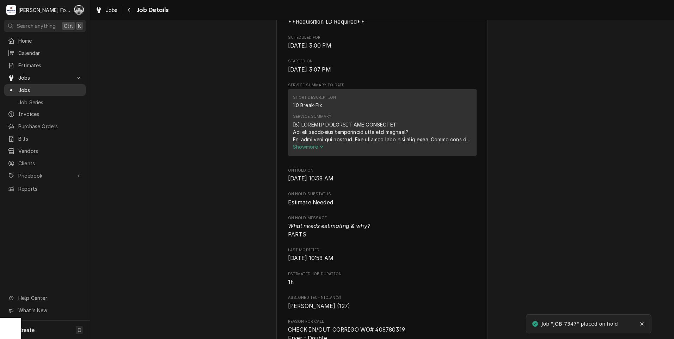
click at [24, 86] on span "Jobs" at bounding box center [50, 89] width 64 height 7
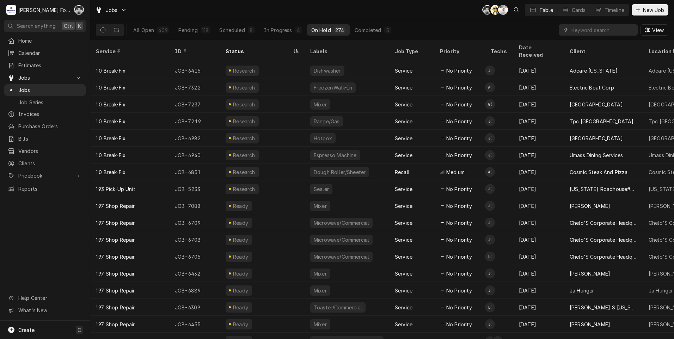
click at [493, 83] on div "Andy Christopoulos (121)'s Avatar" at bounding box center [490, 88] width 10 height 10
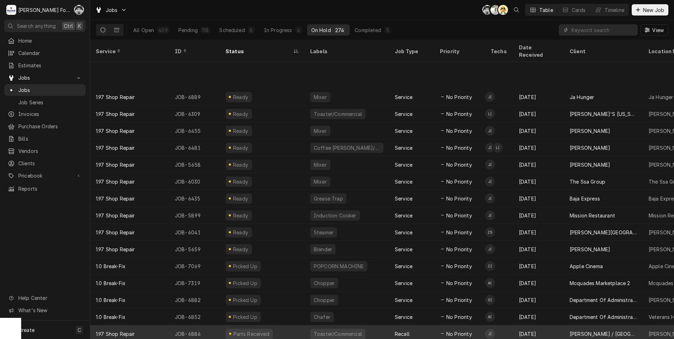
scroll to position [278, 0]
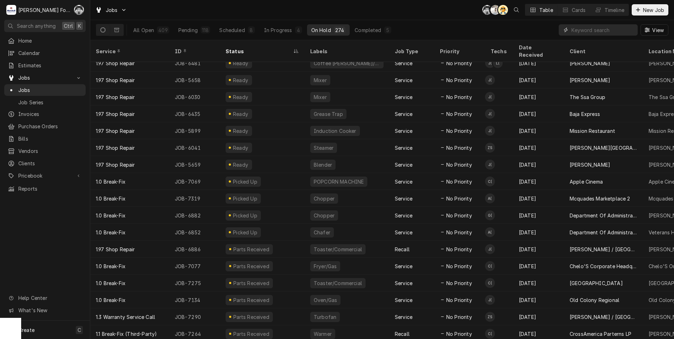
click at [583, 30] on input "Dynamic Content Wrapper" at bounding box center [603, 29] width 63 height 11
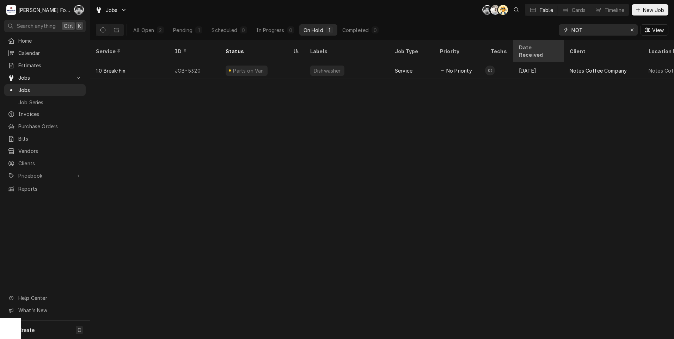
drag, startPoint x: 583, startPoint y: 30, endPoint x: 518, endPoint y: 40, distance: 65.3
click at [520, 41] on div "Jobs C( K( AT Table Cards Timeline New Job All Open 2 Pending 1 Scheduled 0 In …" at bounding box center [382, 169] width 584 height 339
type input "6488"
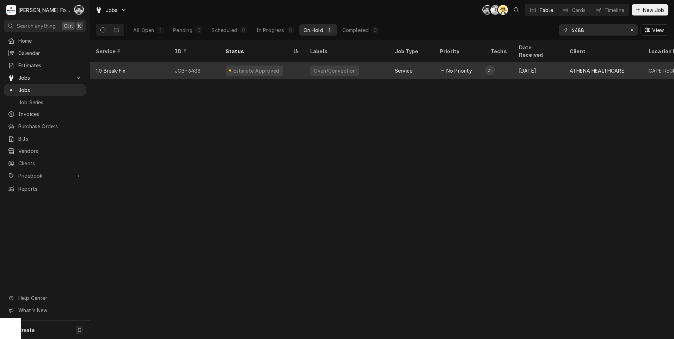
click at [274, 66] on div "Estimate Approved" at bounding box center [254, 71] width 57 height 10
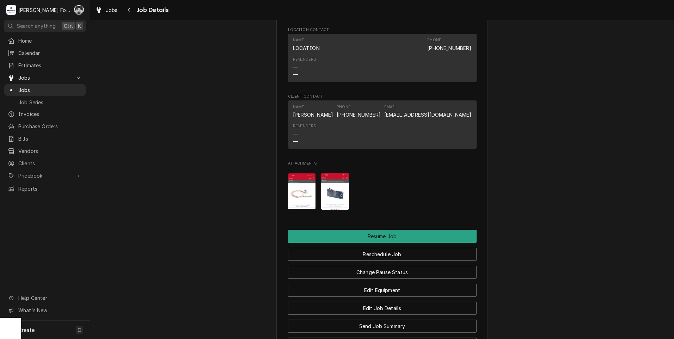
scroll to position [823, 0]
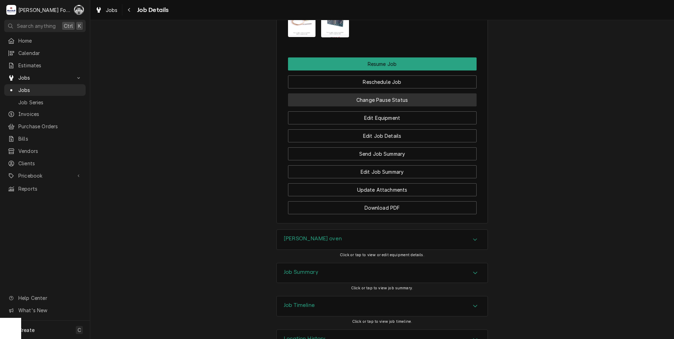
click at [354, 106] on button "Change Pause Status" at bounding box center [382, 99] width 189 height 13
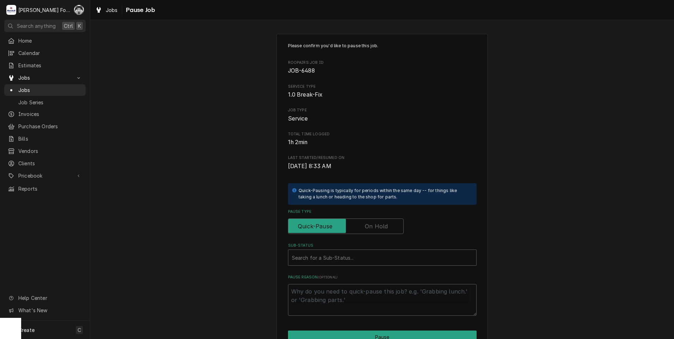
click at [370, 226] on label "Pause Type" at bounding box center [346, 227] width 116 height 16
click at [370, 226] on input "Pause Type" at bounding box center [345, 227] width 109 height 16
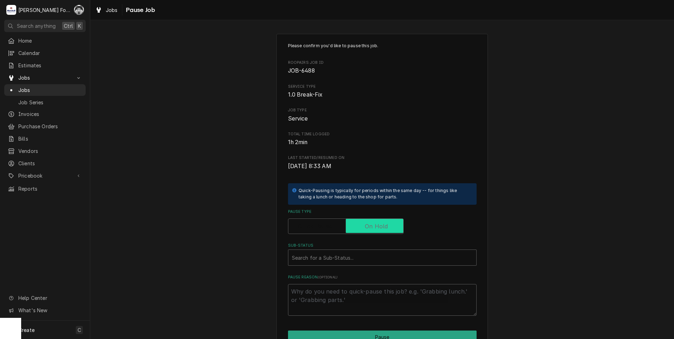
checkbox input "true"
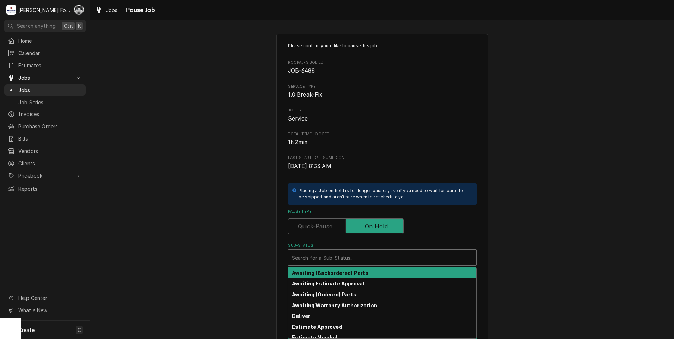
click at [364, 260] on div "Sub-Status" at bounding box center [382, 257] width 181 height 13
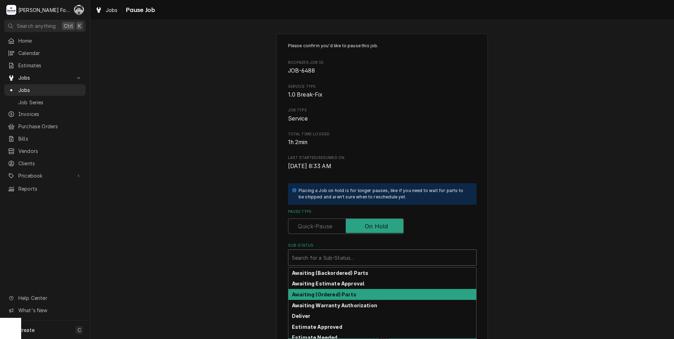
click at [351, 293] on div "Awaiting (Ordered) Parts" at bounding box center [382, 294] width 188 height 11
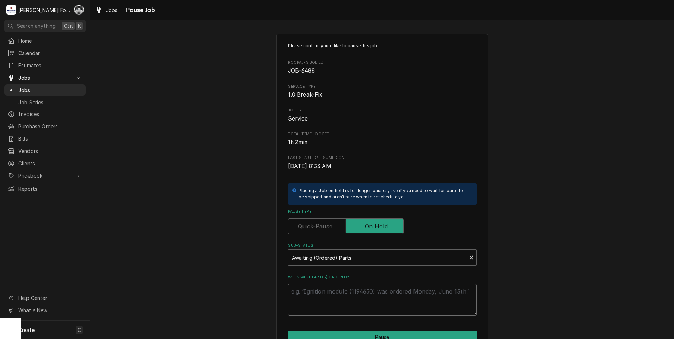
click at [335, 291] on textarea "When were part(s) ordered?" at bounding box center [382, 300] width 189 height 32
type textarea "x"
type textarea "9"
type textarea "x"
type textarea "9/"
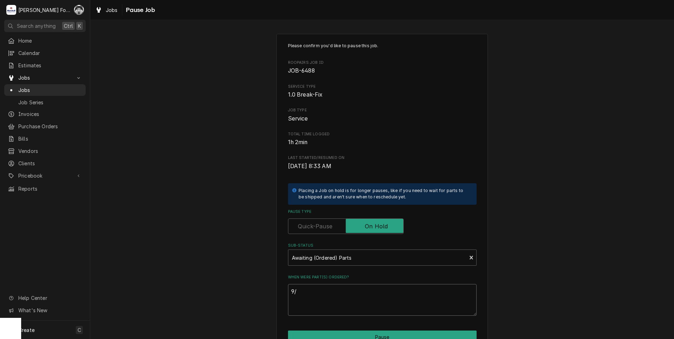
type textarea "x"
type textarea "9/1"
type textarea "x"
type textarea "9/12"
type textarea "x"
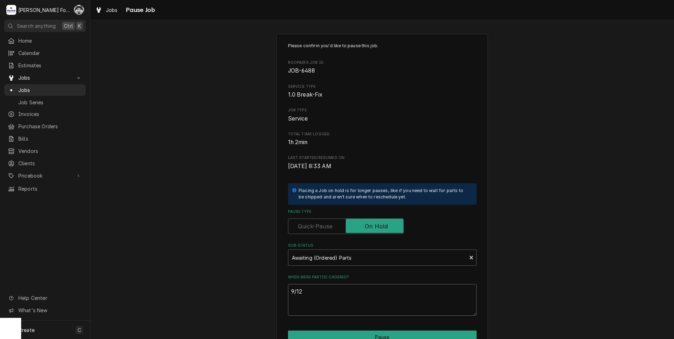
type textarea "9/12/"
type textarea "x"
type textarea "9/12/2"
type textarea "x"
type textarea "9/12/20"
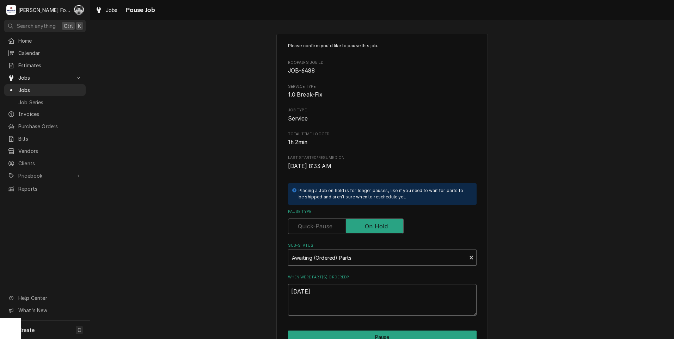
type textarea "x"
type textarea "9/12/202"
type textarea "x"
drag, startPoint x: 331, startPoint y: 294, endPoint x: 257, endPoint y: 301, distance: 74.0
click at [257, 301] on div "Please confirm you'd like to pause this job. Roopairs Job ID JOB-6488 Service T…" at bounding box center [382, 211] width 584 height 367
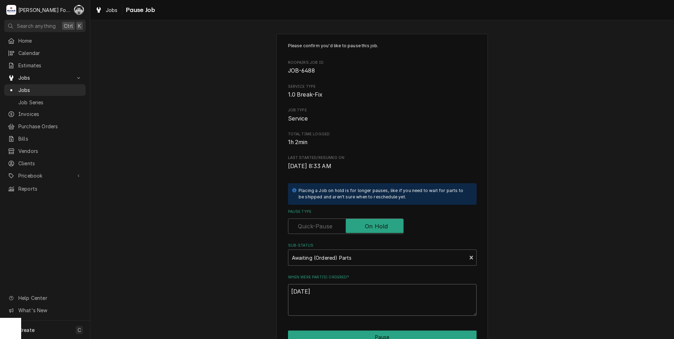
drag, startPoint x: 317, startPoint y: 296, endPoint x: 312, endPoint y: 292, distance: 6.1
type textarea "9/12/2025"
click at [341, 332] on button "Pause" at bounding box center [382, 337] width 189 height 13
type textarea "x"
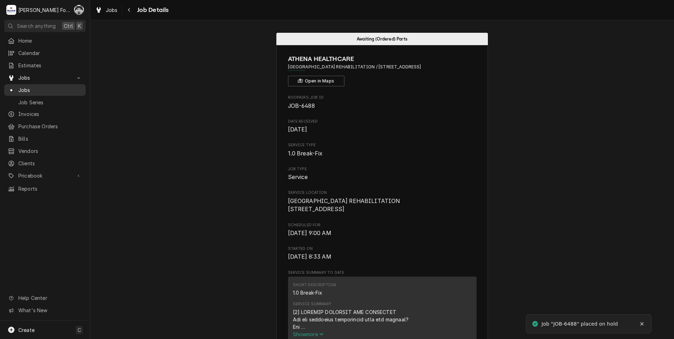
click at [15, 86] on div "Jobs" at bounding box center [45, 90] width 79 height 9
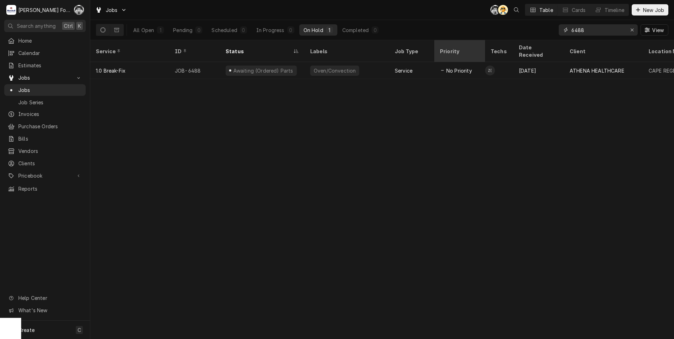
drag, startPoint x: 588, startPoint y: 32, endPoint x: 480, endPoint y: 45, distance: 108.6
click at [480, 45] on div "Jobs C( AT Table Cards Timeline New Job All Open 1 Pending 0 Scheduled 0 In Pro…" at bounding box center [382, 169] width 584 height 339
type input "6933"
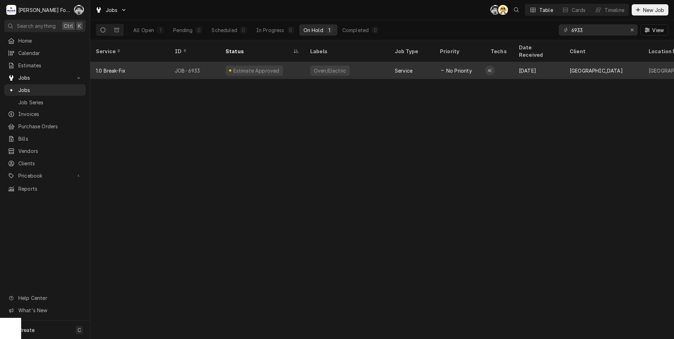
click at [286, 65] on div "Estimate Approved" at bounding box center [262, 70] width 85 height 17
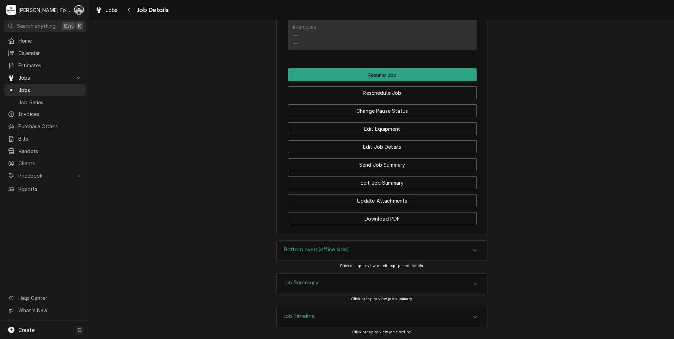
scroll to position [811, 0]
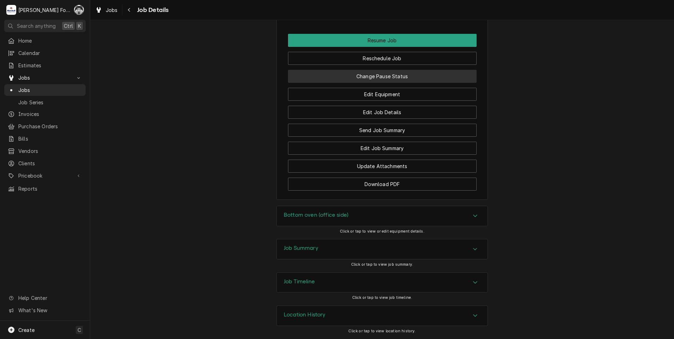
click at [377, 80] on button "Change Pause Status" at bounding box center [382, 76] width 189 height 13
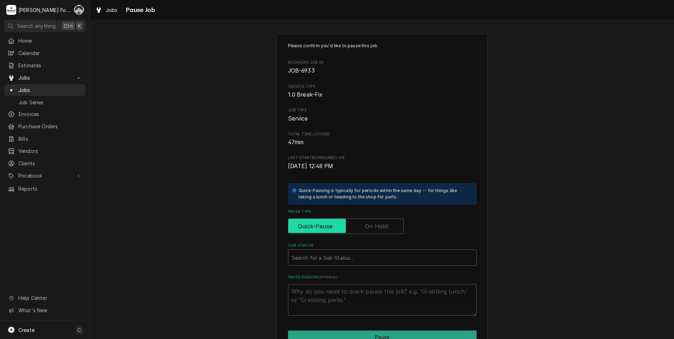
click at [357, 230] on input "Pause Type" at bounding box center [345, 227] width 109 height 16
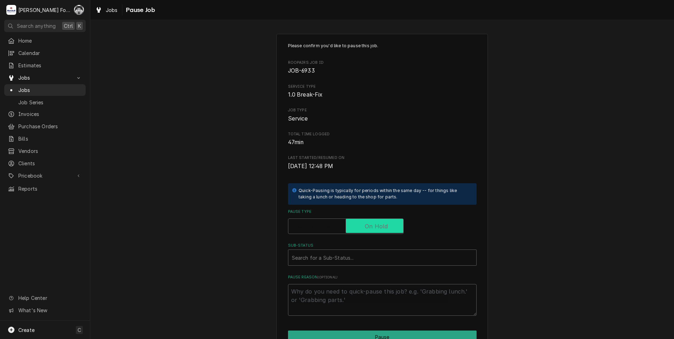
checkbox input "true"
click at [350, 252] on div "Sub-Status" at bounding box center [382, 257] width 181 height 13
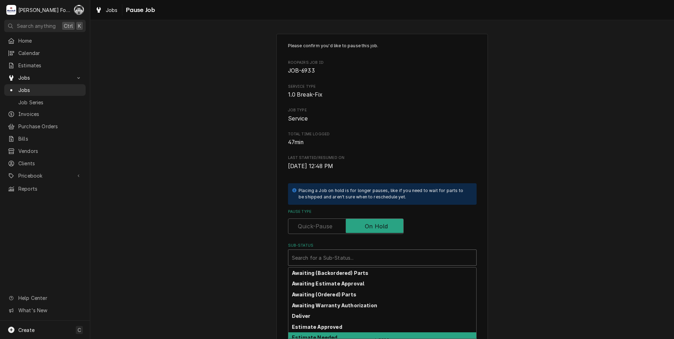
click at [343, 335] on div "Estimate Needed" at bounding box center [382, 338] width 188 height 11
click at [329, 255] on div "Sub-Status" at bounding box center [377, 257] width 171 height 13
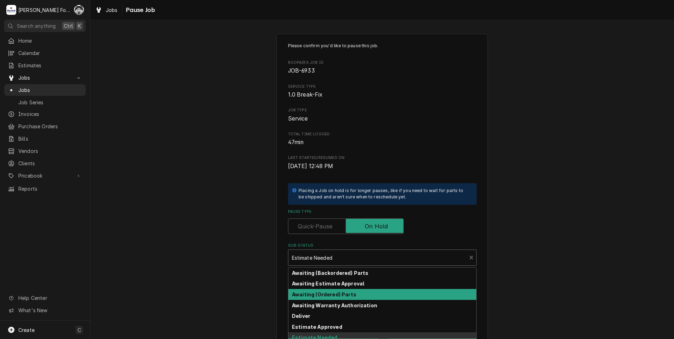
click at [330, 292] on strong "Awaiting (Ordered) Parts" at bounding box center [324, 295] width 65 height 6
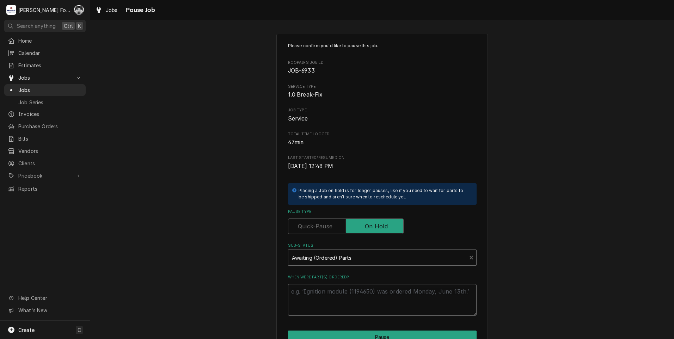
click at [328, 293] on textarea "When were part(s) ordered?" at bounding box center [382, 300] width 189 height 32
paste textarea "[DATE]"
type textarea "x"
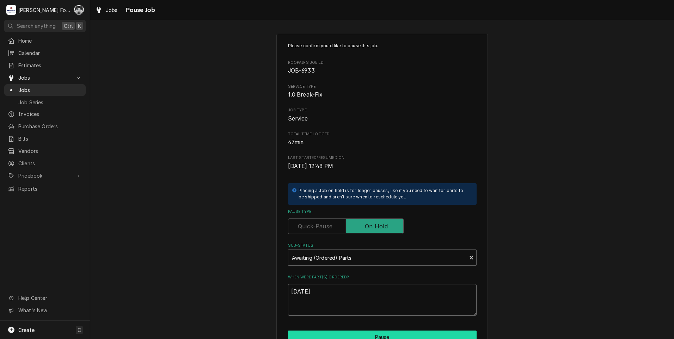
type textarea "[DATE]"
click at [339, 335] on button "Pause" at bounding box center [382, 337] width 189 height 13
type textarea "x"
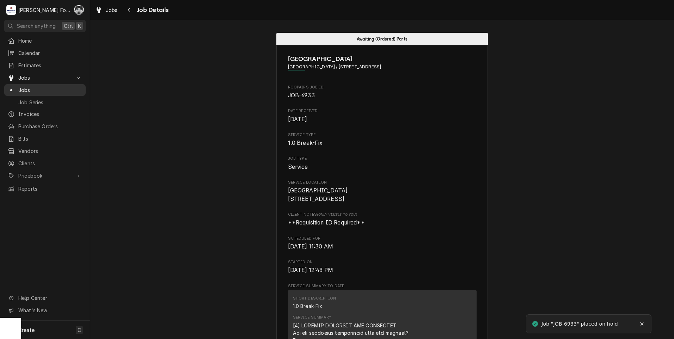
click at [19, 90] on span "Jobs" at bounding box center [50, 89] width 64 height 7
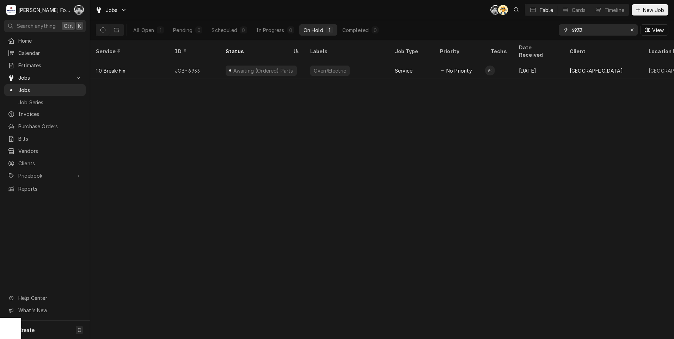
drag, startPoint x: 590, startPoint y: 34, endPoint x: 550, endPoint y: 38, distance: 39.3
click at [552, 38] on div "All Open 1 Pending 0 Scheduled 0 In Progress 0 On Hold 1 Completed 0 6933 View" at bounding box center [382, 30] width 573 height 20
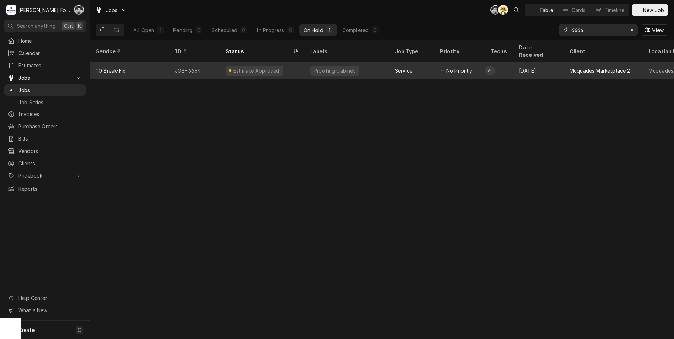
type input "6664"
click at [389, 62] on div "Proofing Cabinet" at bounding box center [347, 70] width 85 height 17
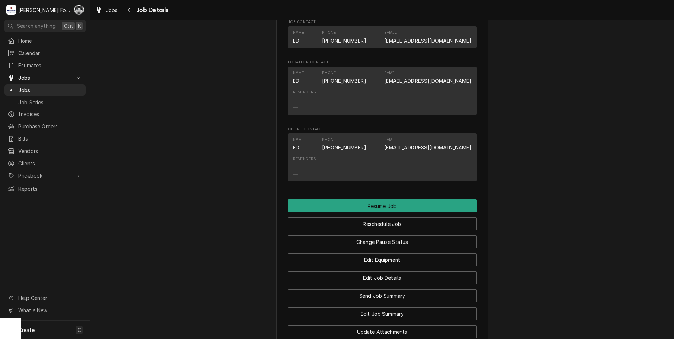
scroll to position [816, 0]
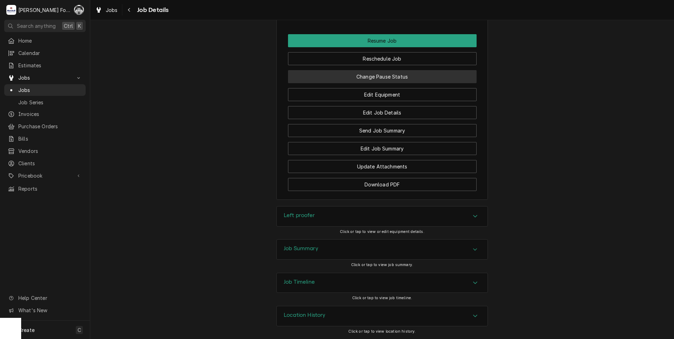
click at [373, 78] on button "Change Pause Status" at bounding box center [382, 76] width 189 height 13
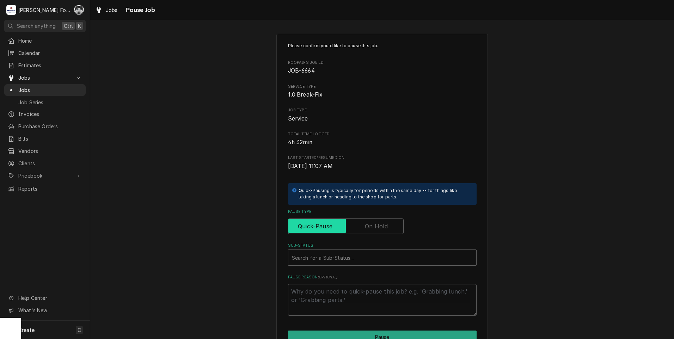
click at [377, 232] on input "Pause Type" at bounding box center [345, 227] width 109 height 16
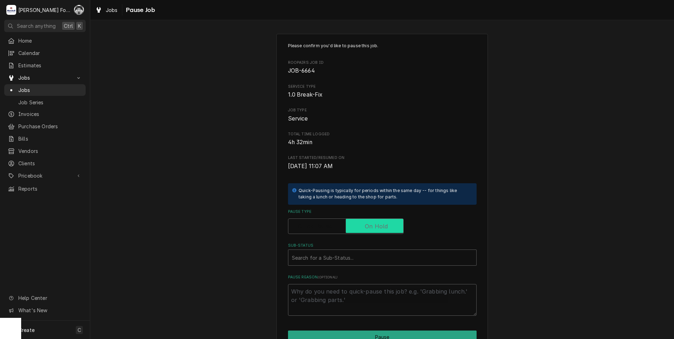
checkbox input "true"
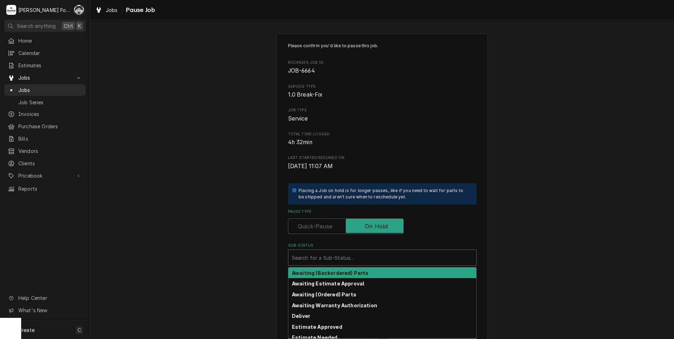
click at [335, 259] on div "Sub-Status" at bounding box center [382, 257] width 181 height 13
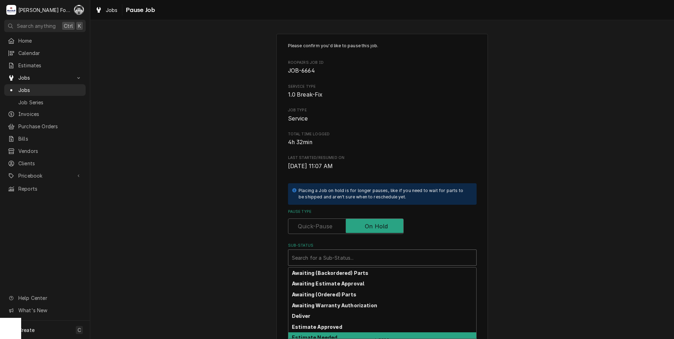
click at [327, 337] on strong "Estimate Needed" at bounding box center [314, 338] width 45 height 6
click at [324, 260] on div "Sub-Status" at bounding box center [377, 257] width 171 height 13
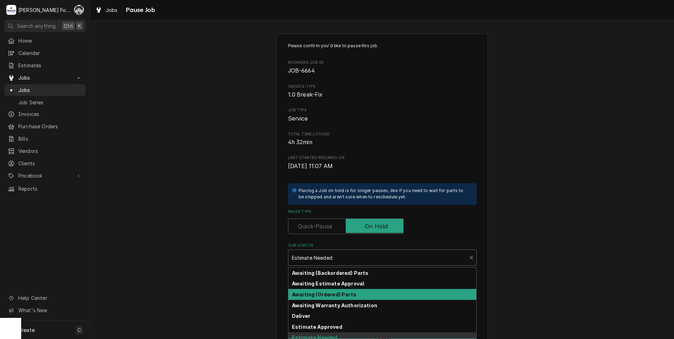
click at [329, 293] on strong "Awaiting (Ordered) Parts" at bounding box center [324, 295] width 65 height 6
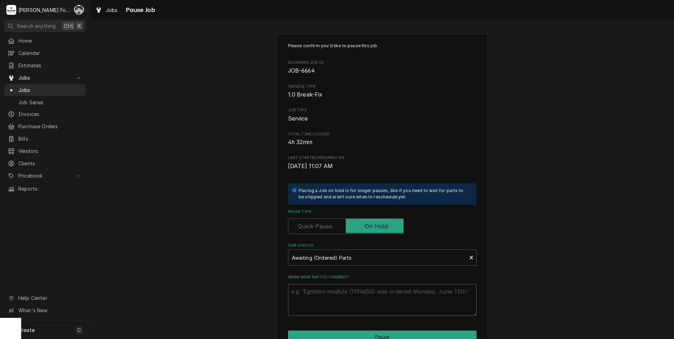
click at [316, 292] on textarea "When were part(s) ordered?" at bounding box center [382, 300] width 189 height 32
paste textarea "9/12/2025"
type textarea "x"
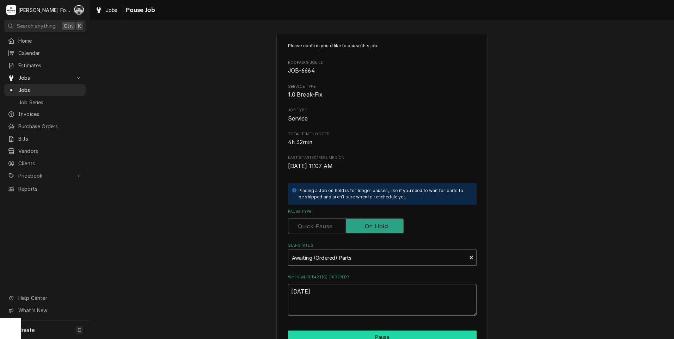
type textarea "[DATE]"
click at [352, 333] on button "Pause" at bounding box center [382, 337] width 189 height 13
type textarea "x"
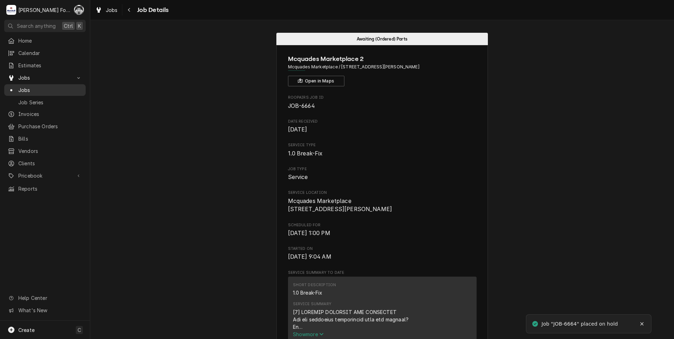
click at [26, 86] on span "Jobs" at bounding box center [50, 89] width 64 height 7
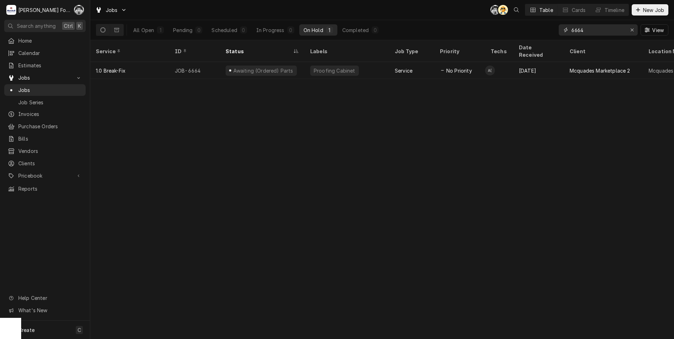
drag, startPoint x: 593, startPoint y: 29, endPoint x: 486, endPoint y: 37, distance: 106.8
click at [486, 37] on div "All Open 1 Pending 0 Scheduled 0 In Progress 0 On Hold 1 Completed 0 6664 View" at bounding box center [382, 30] width 573 height 20
type input "7287"
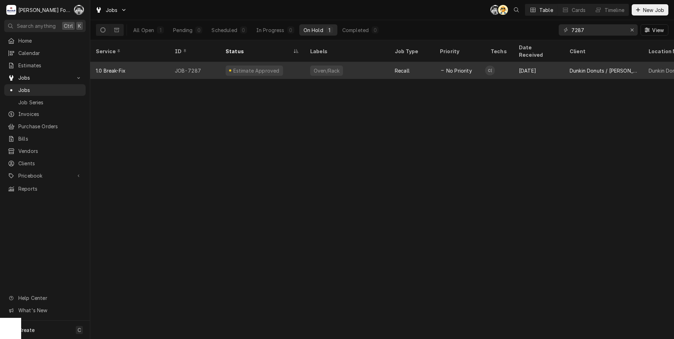
click at [292, 62] on div "Estimate Approved" at bounding box center [262, 70] width 85 height 17
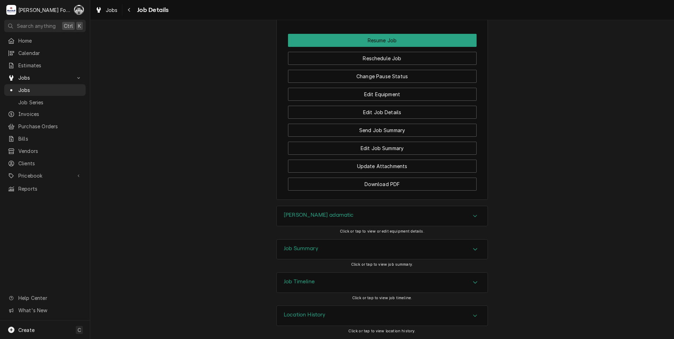
scroll to position [923, 0]
click at [367, 78] on button "Change Pause Status" at bounding box center [382, 76] width 189 height 13
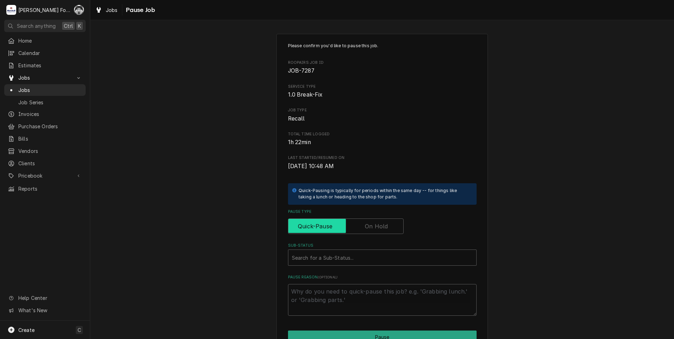
click at [358, 229] on input "Pause Type" at bounding box center [345, 227] width 109 height 16
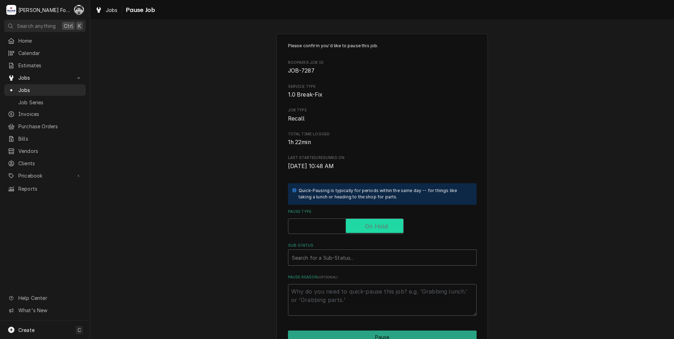
checkbox input "true"
click at [325, 270] on div "Please confirm you'd like to pause this job. Roopairs Job ID JOB-7287 Service T…" at bounding box center [382, 179] width 189 height 273
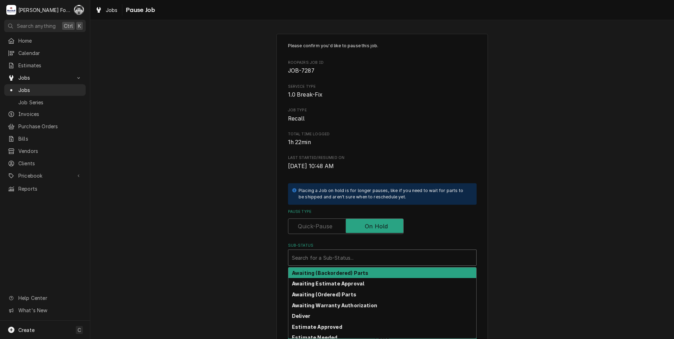
click at [324, 261] on div "Sub-Status" at bounding box center [382, 257] width 181 height 13
drag, startPoint x: 322, startPoint y: 270, endPoint x: 323, endPoint y: 296, distance: 25.8
click at [322, 288] on div "Awaiting (Backordered) Parts Awaiting Estimate Approval Awaiting (Ordered) Part…" at bounding box center [382, 303] width 188 height 71
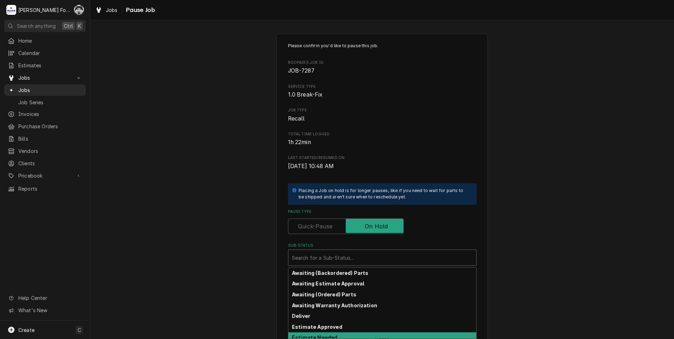
click at [320, 337] on strong "Estimate Needed" at bounding box center [314, 338] width 45 height 6
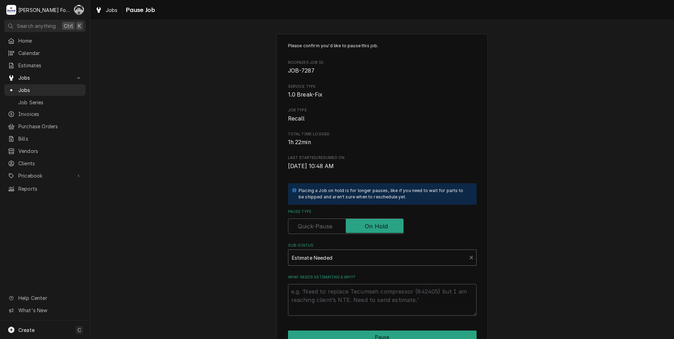
click at [332, 262] on div "Sub-Status" at bounding box center [377, 257] width 171 height 13
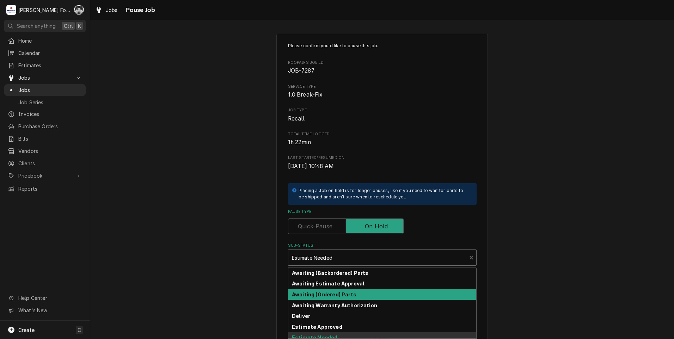
click at [321, 295] on strong "Awaiting (Ordered) Parts" at bounding box center [324, 295] width 65 height 6
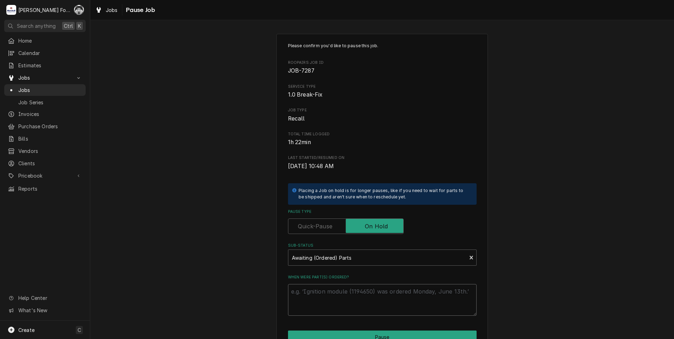
paste textarea "9/12/2025"
type textarea "x"
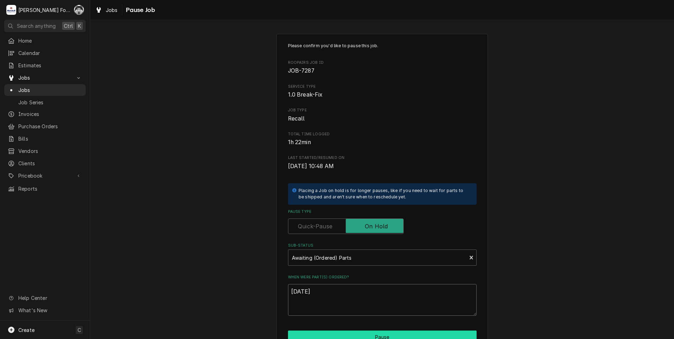
type textarea "9/12/2025"
click at [318, 332] on button "Pause" at bounding box center [382, 337] width 189 height 13
type textarea "x"
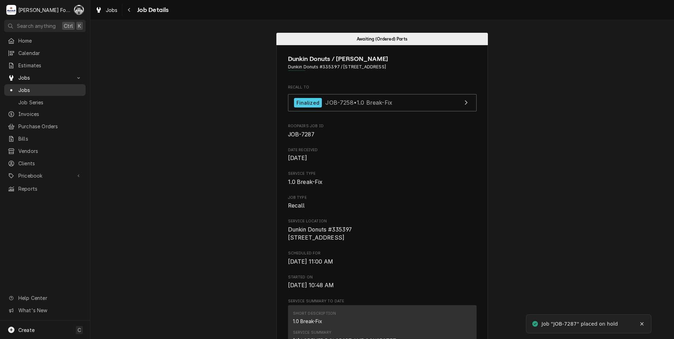
click at [24, 87] on span "Jobs" at bounding box center [50, 89] width 64 height 7
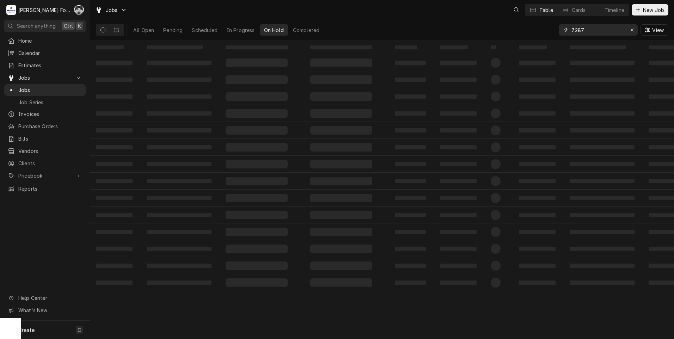
drag, startPoint x: 587, startPoint y: 33, endPoint x: 558, endPoint y: 37, distance: 30.3
click at [558, 37] on div "All Open Pending Scheduled In Progress On Hold Completed 7287 View" at bounding box center [382, 30] width 573 height 20
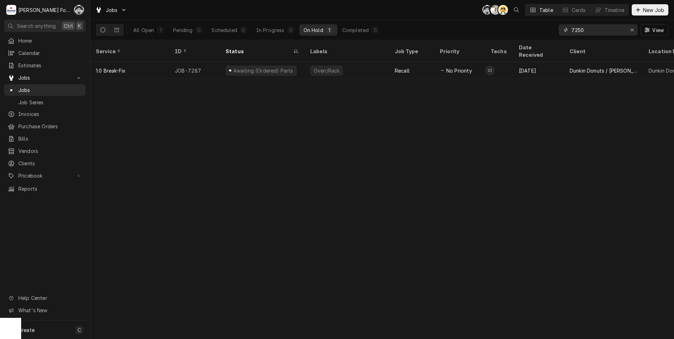
type input "7250"
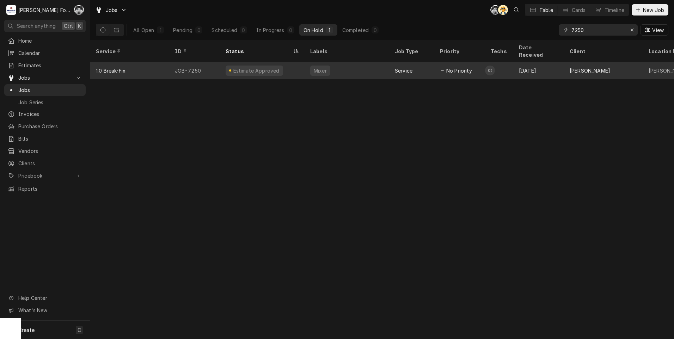
click at [318, 67] on div "Mixer" at bounding box center [320, 70] width 14 height 7
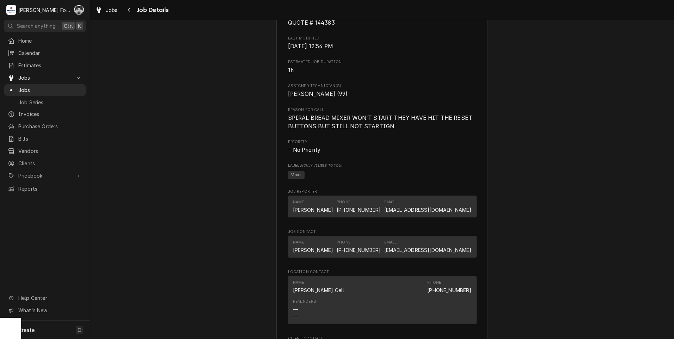
scroll to position [917, 0]
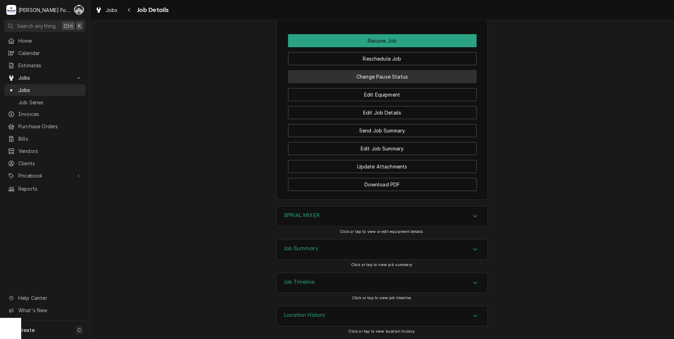
click at [354, 73] on button "Change Pause Status" at bounding box center [382, 76] width 189 height 13
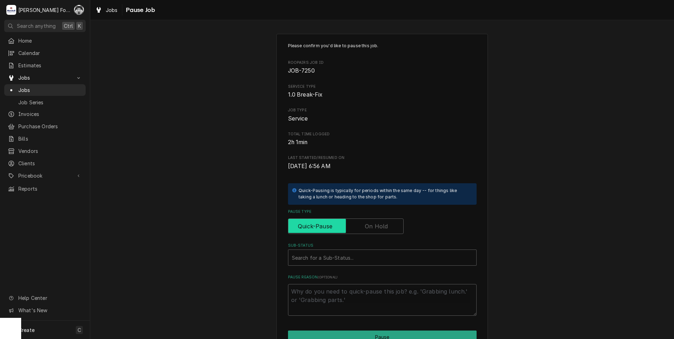
click at [363, 224] on input "Pause Type" at bounding box center [345, 227] width 109 height 16
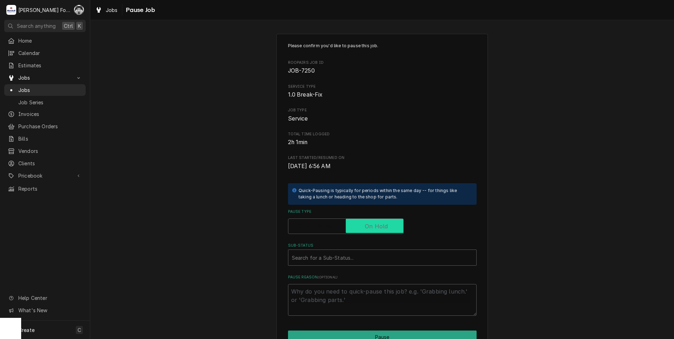
checkbox input "true"
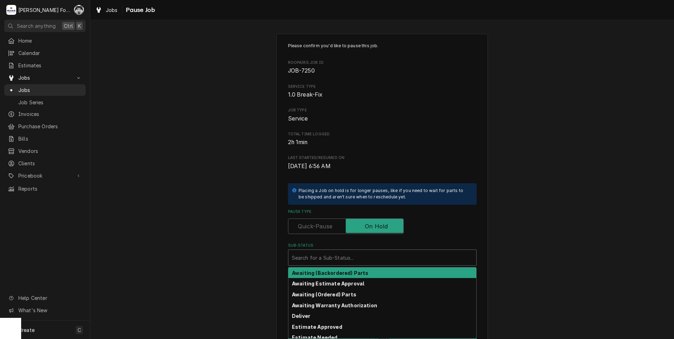
click at [340, 260] on div "Sub-Status" at bounding box center [382, 257] width 181 height 13
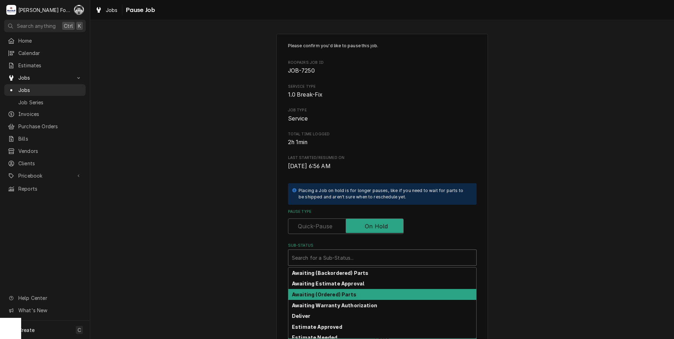
drag, startPoint x: 333, startPoint y: 335, endPoint x: 325, endPoint y: 292, distance: 43.0
click at [325, 292] on div "Awaiting (Backordered) Parts Awaiting Estimate Approval Awaiting (Ordered) Part…" at bounding box center [382, 303] width 188 height 71
click at [324, 292] on strong "Awaiting (Ordered) Parts" at bounding box center [324, 295] width 65 height 6
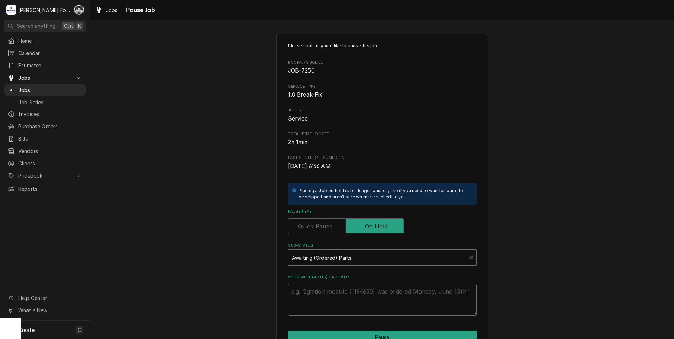
click at [321, 290] on textarea "When were part(s) ordered?" at bounding box center [382, 300] width 189 height 32
paste textarea "[DATE]"
type textarea "x"
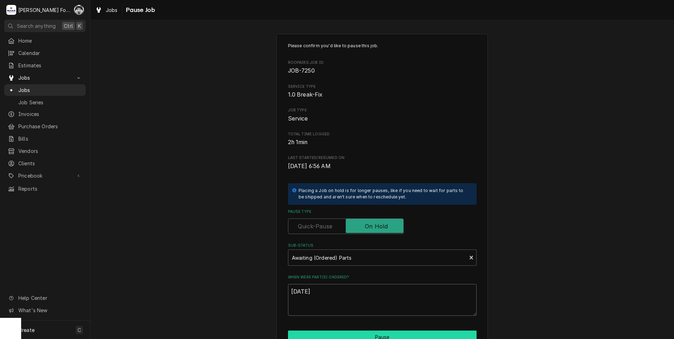
type textarea "[DATE]"
click at [333, 334] on button "Pause" at bounding box center [382, 337] width 189 height 13
type textarea "x"
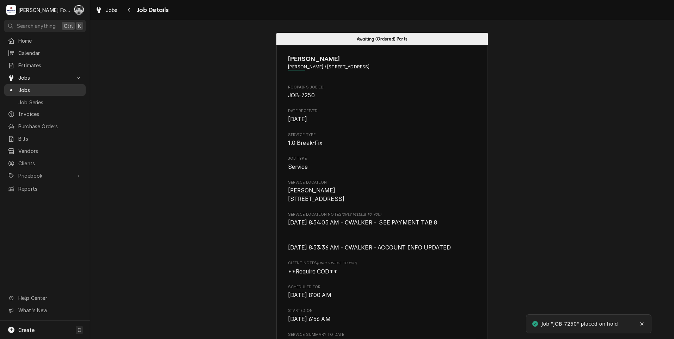
click at [18, 86] on div "Jobs" at bounding box center [45, 89] width 74 height 7
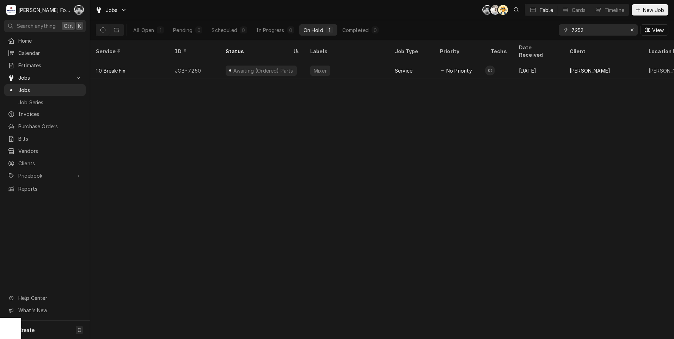
type input "7252"
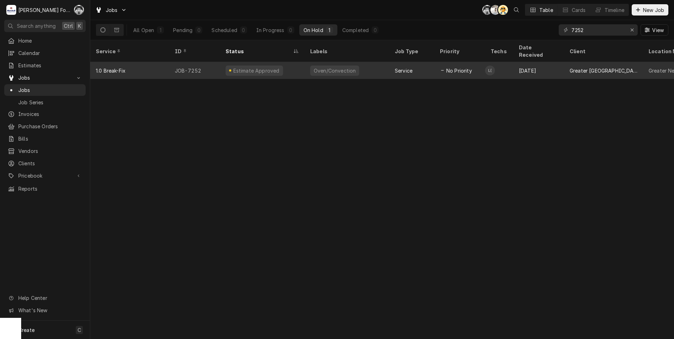
click at [314, 67] on div "Oven/Convection" at bounding box center [334, 70] width 43 height 7
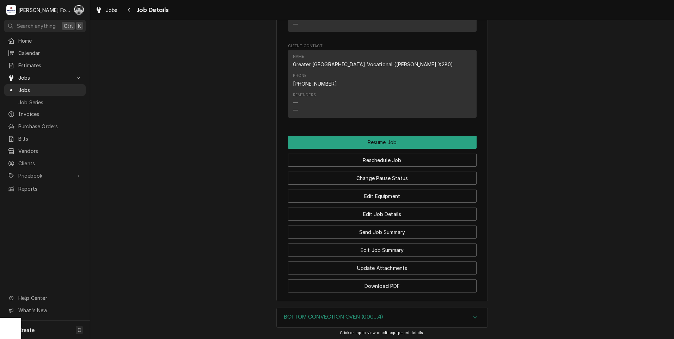
scroll to position [736, 0]
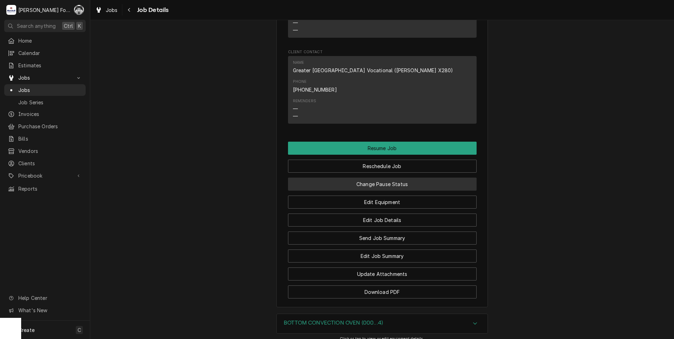
click at [365, 178] on button "Change Pause Status" at bounding box center [382, 184] width 189 height 13
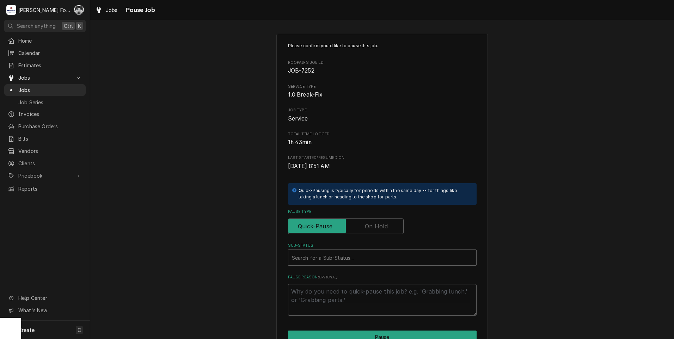
click at [365, 217] on div "Pause Type" at bounding box center [382, 221] width 189 height 25
click at [363, 227] on label "Pause Type" at bounding box center [346, 227] width 116 height 16
click at [363, 227] on input "Pause Type" at bounding box center [345, 227] width 109 height 16
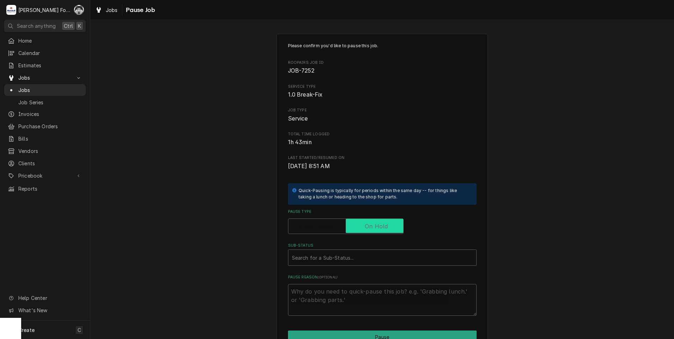
checkbox input "true"
click at [363, 254] on div "Sub-Status" at bounding box center [382, 257] width 181 height 13
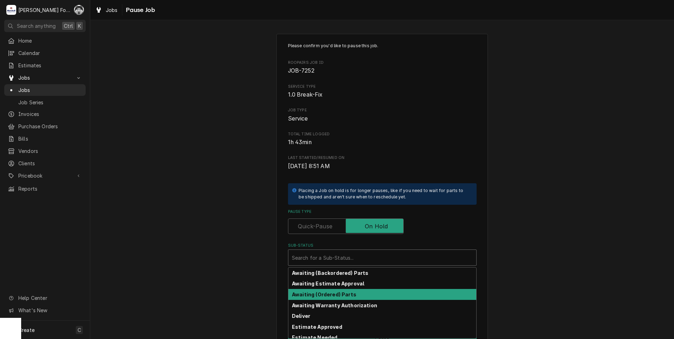
click at [350, 292] on strong "Awaiting (Ordered) Parts" at bounding box center [324, 295] width 65 height 6
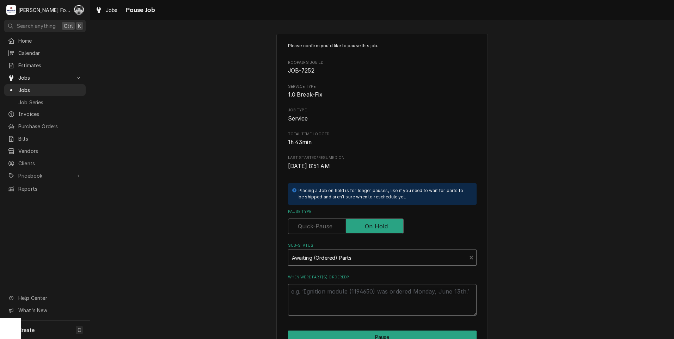
click at [339, 296] on textarea "When were part(s) ordered?" at bounding box center [382, 300] width 189 height 32
paste textarea "9/12/2025"
type textarea "x"
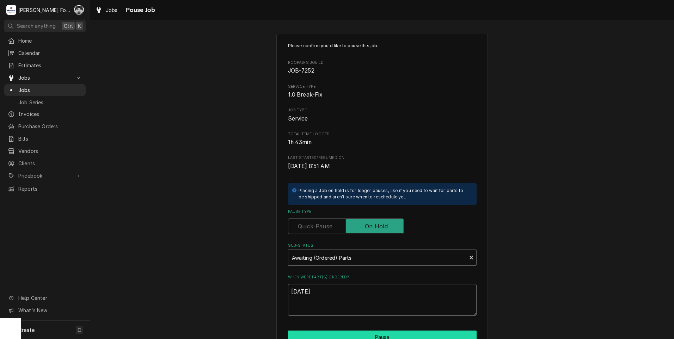
type textarea "9/12/2025"
click at [352, 335] on button "Pause" at bounding box center [382, 337] width 189 height 13
type textarea "x"
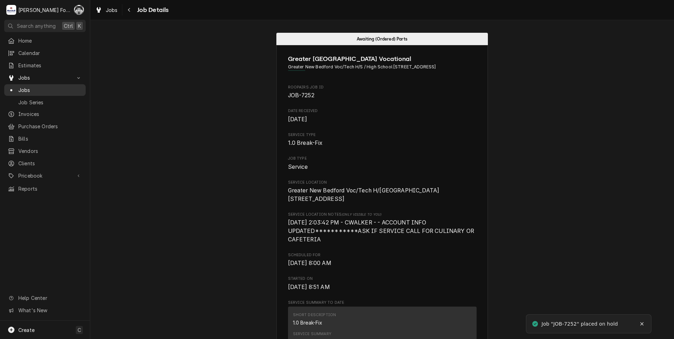
click at [17, 88] on div "Jobs" at bounding box center [45, 89] width 74 height 7
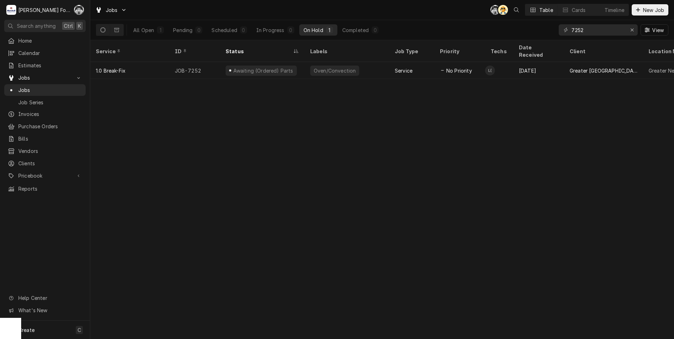
click at [527, 32] on div "All Open 1 Pending 0 Scheduled 0 In Progress 0 On Hold 1 Completed 0 7252 View" at bounding box center [382, 30] width 573 height 20
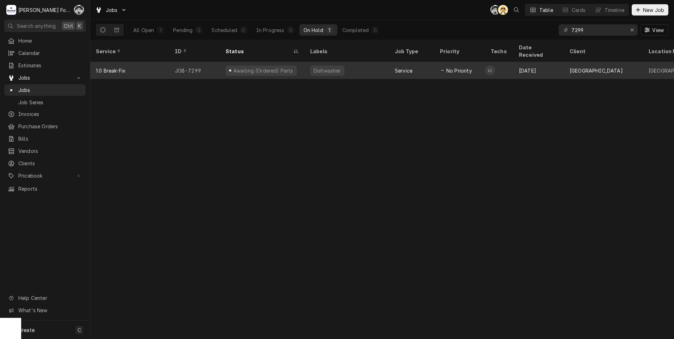
type input "7299"
click at [317, 67] on div "Dishwasher" at bounding box center [327, 70] width 29 height 7
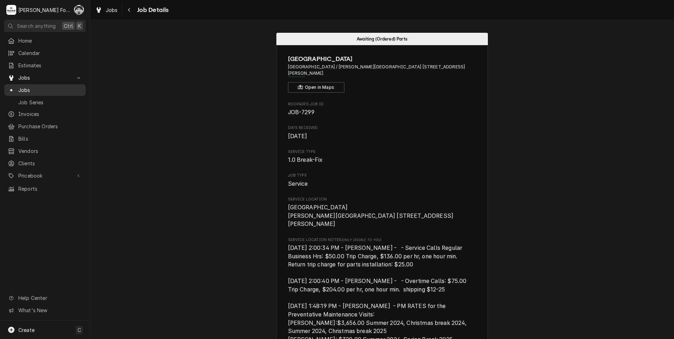
click at [25, 87] on span "Jobs" at bounding box center [50, 89] width 64 height 7
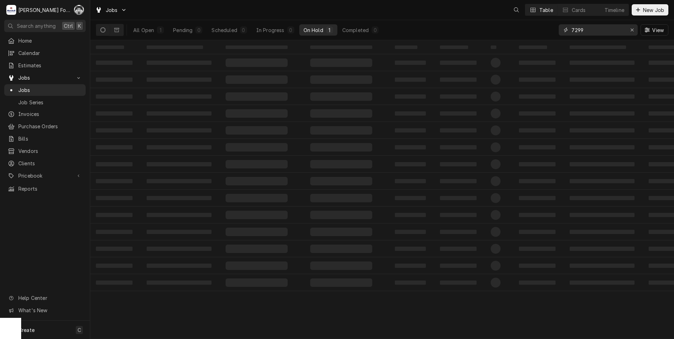
click at [488, 38] on div "All Open 1 Pending 0 Scheduled 0 In Progress 0 On Hold 1 Completed 0 7299 View" at bounding box center [382, 30] width 573 height 20
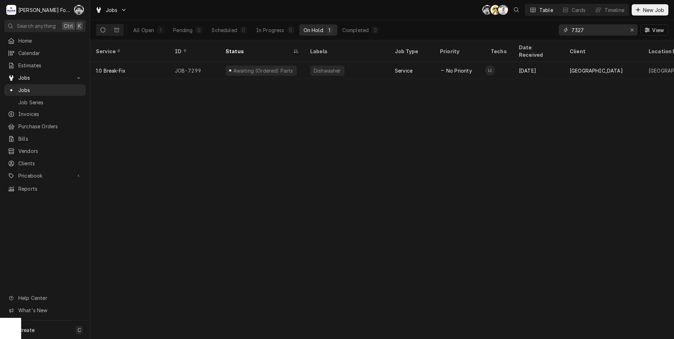
type input "7327"
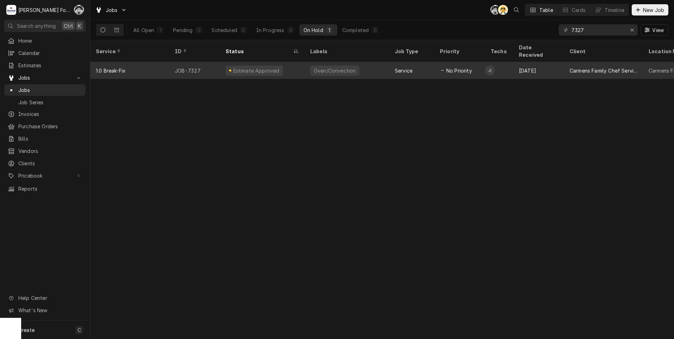
click at [291, 62] on div "Estimate Approved" at bounding box center [262, 70] width 85 height 17
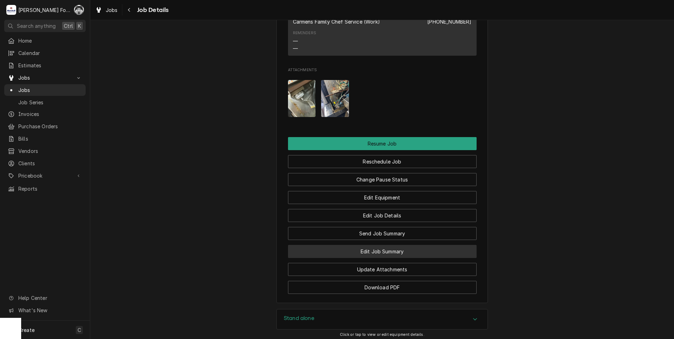
scroll to position [877, 0]
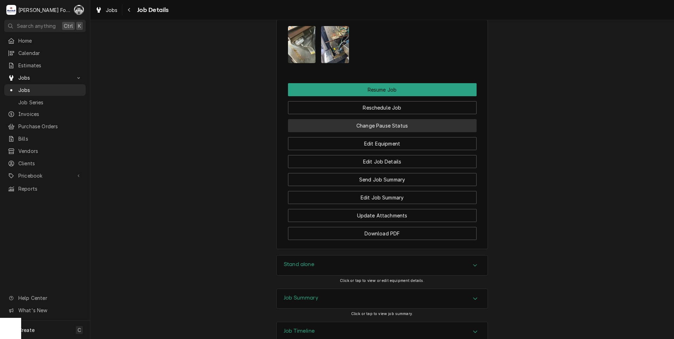
click at [357, 119] on button "Change Pause Status" at bounding box center [382, 125] width 189 height 13
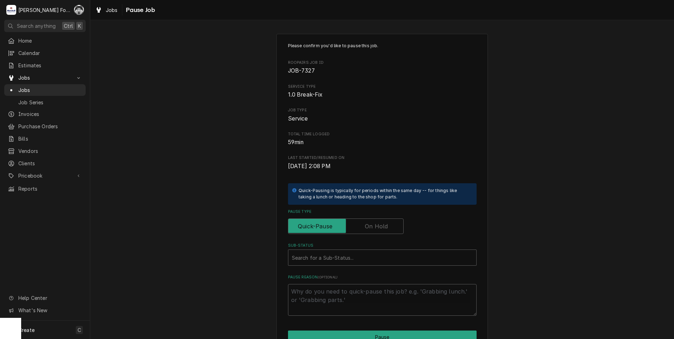
click at [374, 227] on label "Pause Type" at bounding box center [346, 227] width 116 height 16
click at [374, 227] on input "Pause Type" at bounding box center [345, 227] width 109 height 16
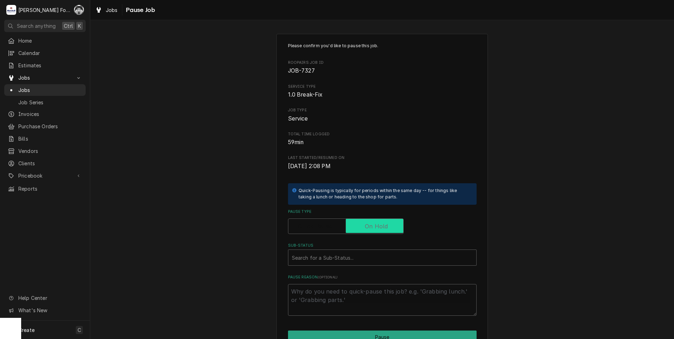
checkbox input "true"
click at [340, 263] on div "Sub-Status" at bounding box center [382, 257] width 181 height 13
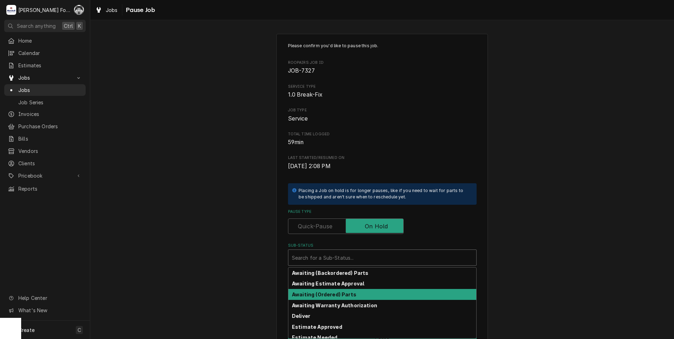
click at [324, 294] on strong "Awaiting (Ordered) Parts" at bounding box center [324, 295] width 65 height 6
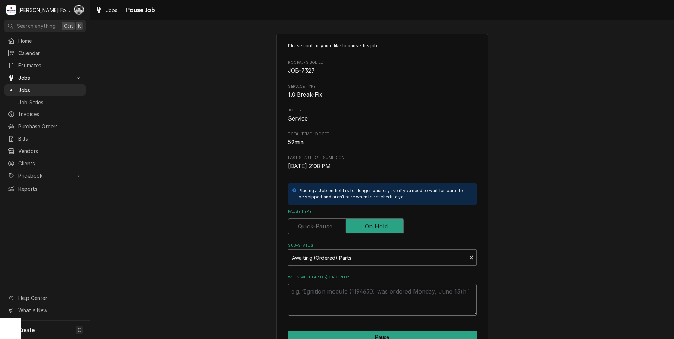
click at [302, 293] on textarea "When were part(s) ordered?" at bounding box center [382, 300] width 189 height 32
paste textarea "[DATE]"
type textarea "x"
type textarea "[DATE]"
click at [320, 330] on div "Please confirm you'd like to pause this job. Roopairs Job ID JOB-7327 Service T…" at bounding box center [382, 211] width 212 height 355
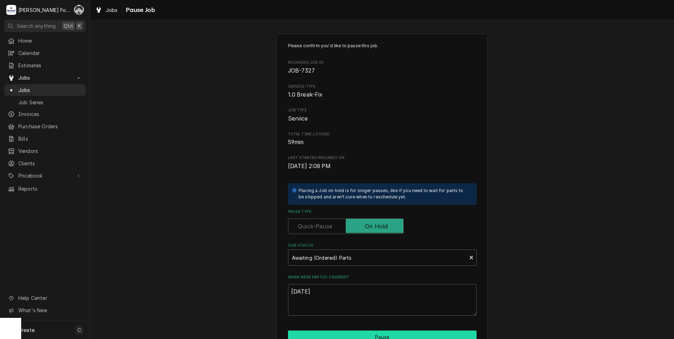
click at [322, 333] on button "Pause" at bounding box center [382, 337] width 189 height 13
type textarea "x"
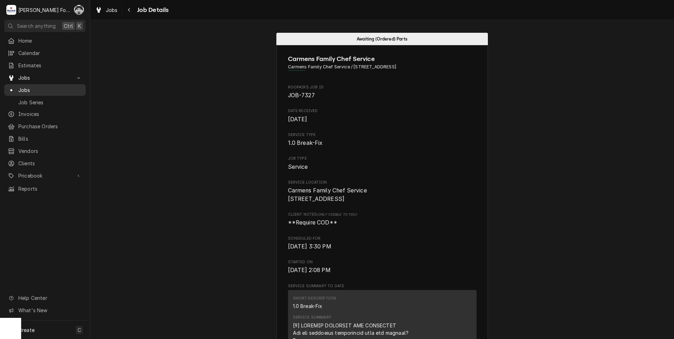
click at [24, 91] on div "Jobs" at bounding box center [45, 90] width 79 height 9
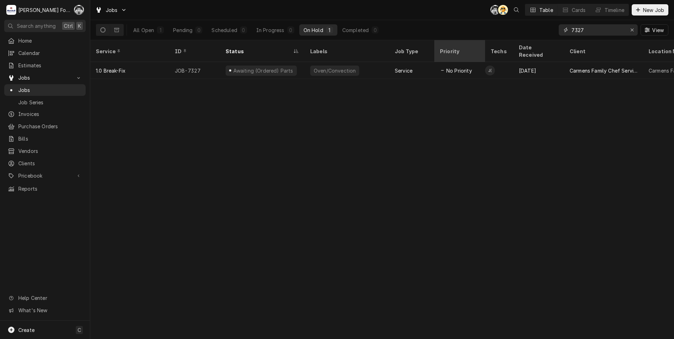
drag, startPoint x: 590, startPoint y: 34, endPoint x: 467, endPoint y: 48, distance: 124.6
click at [471, 48] on div "Jobs C( AT Table Cards Timeline New Job All Open 1 Pending 0 Scheduled 0 In Pro…" at bounding box center [382, 169] width 584 height 339
type input "7213"
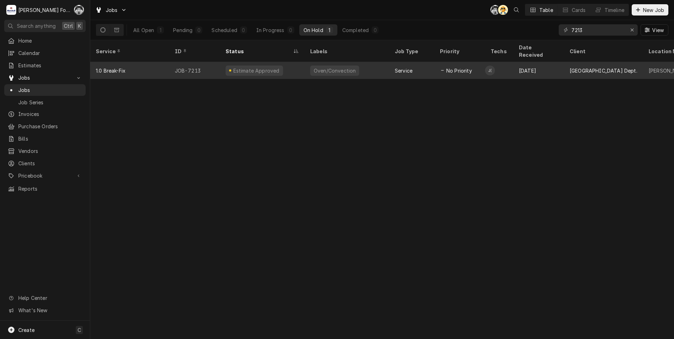
click at [274, 66] on div "Estimate Approved" at bounding box center [254, 71] width 57 height 10
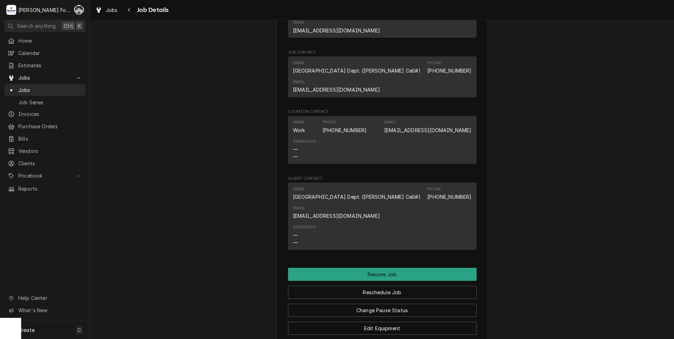
scroll to position [830, 0]
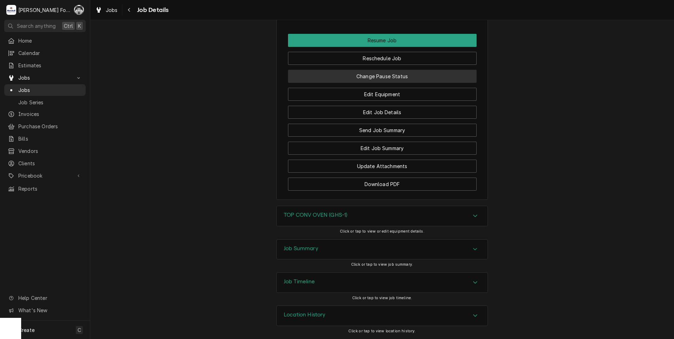
click at [389, 77] on button "Change Pause Status" at bounding box center [382, 76] width 189 height 13
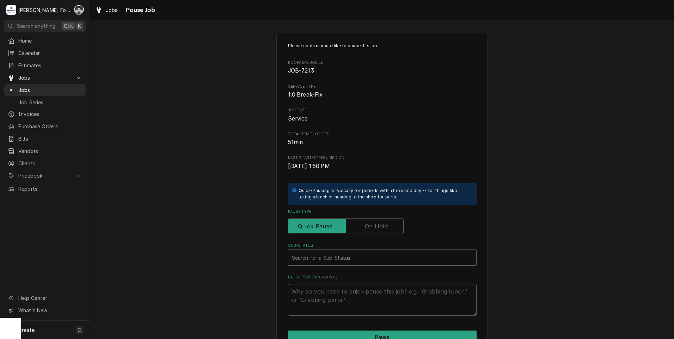
click at [377, 228] on label "Pause Type" at bounding box center [346, 227] width 116 height 16
click at [377, 228] on input "Pause Type" at bounding box center [345, 227] width 109 height 16
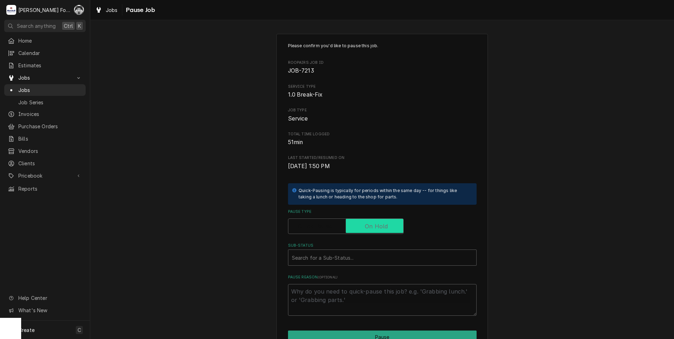
checkbox input "true"
click at [346, 252] on div "Sub-Status" at bounding box center [382, 257] width 181 height 13
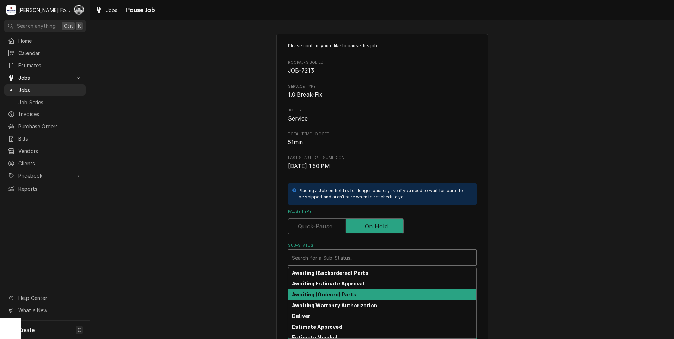
click at [315, 291] on div "Awaiting (Ordered) Parts" at bounding box center [382, 294] width 188 height 11
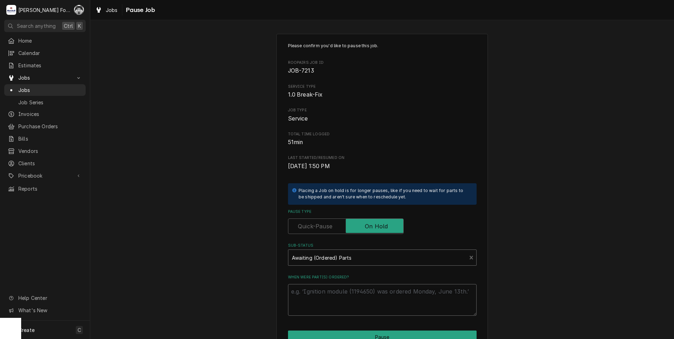
click at [307, 290] on textarea "When were part(s) ordered?" at bounding box center [382, 300] width 189 height 32
paste textarea "9/12/2025"
type textarea "x"
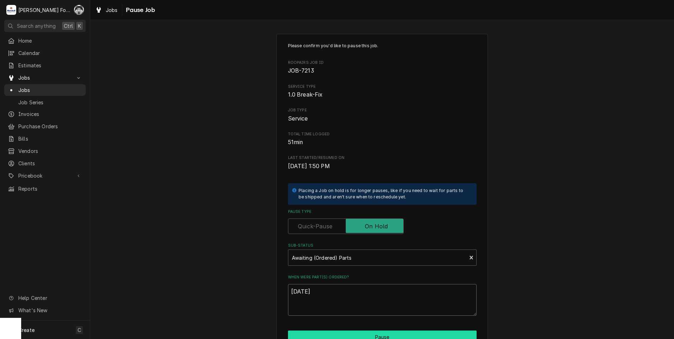
type textarea "9/12/2025"
click at [331, 332] on button "Pause" at bounding box center [382, 337] width 189 height 13
type textarea "x"
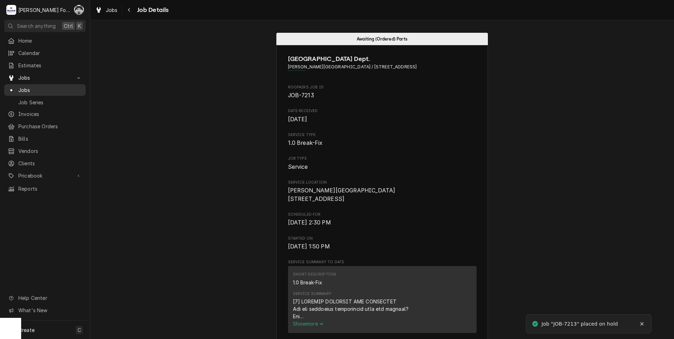
click at [20, 86] on span "Jobs" at bounding box center [50, 89] width 64 height 7
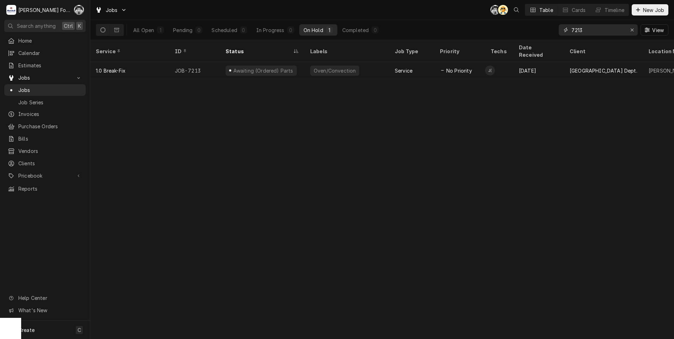
drag, startPoint x: 587, startPoint y: 33, endPoint x: 533, endPoint y: 40, distance: 54.4
click at [533, 40] on div "All Open 1 Pending 0 Scheduled 0 In Progress 0 On Hold 1 Completed 0 7213 View" at bounding box center [382, 30] width 584 height 20
type input "7345"
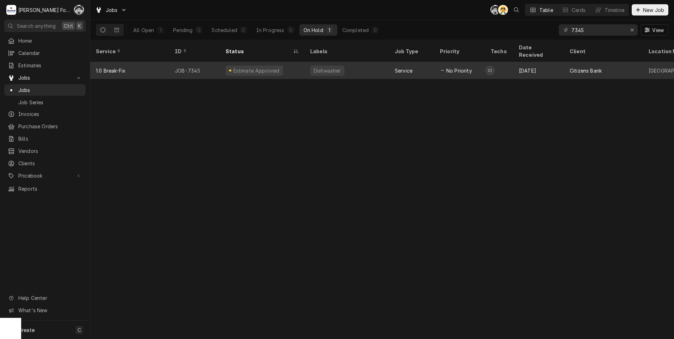
click at [398, 62] on div "Service" at bounding box center [411, 70] width 45 height 17
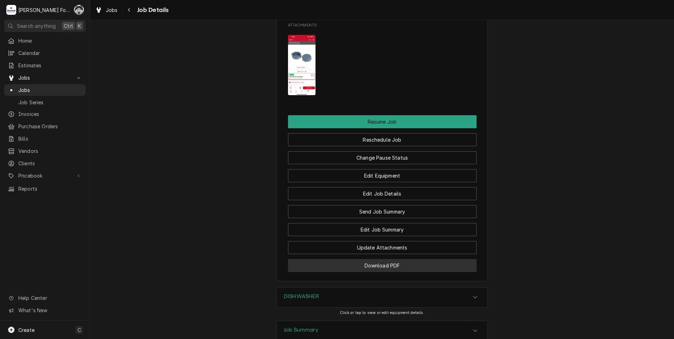
scroll to position [940, 0]
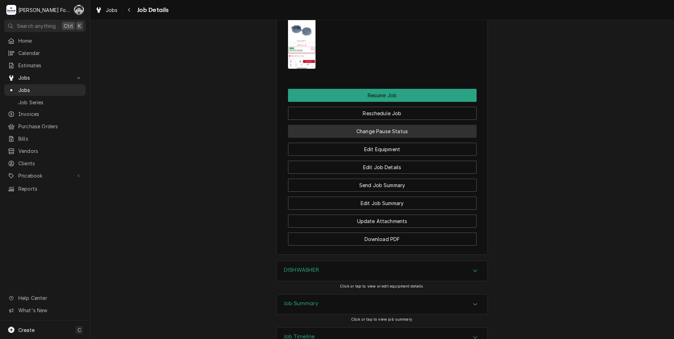
click at [390, 125] on button "Change Pause Status" at bounding box center [382, 131] width 189 height 13
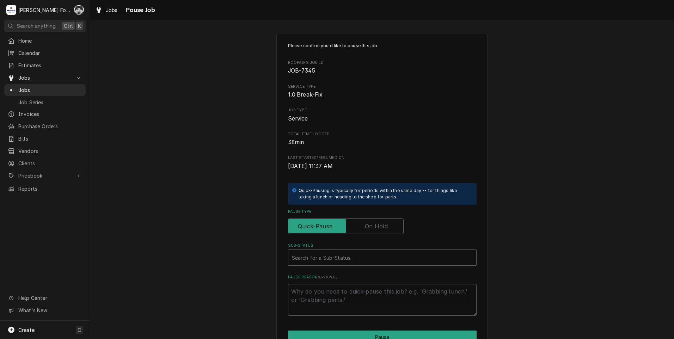
click at [363, 224] on label "Pause Type" at bounding box center [346, 227] width 116 height 16
click at [363, 224] on input "Pause Type" at bounding box center [345, 227] width 109 height 16
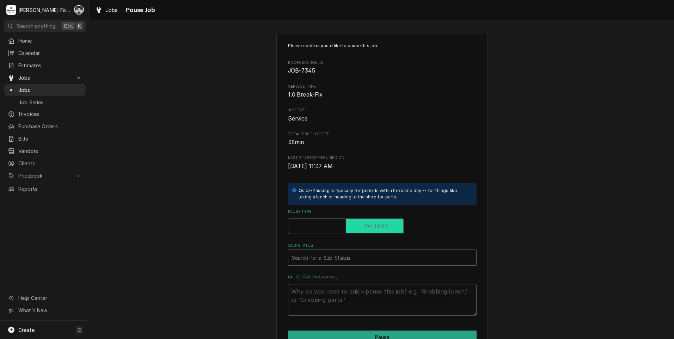
checkbox input "true"
click at [353, 255] on div "Sub-Status" at bounding box center [382, 257] width 181 height 13
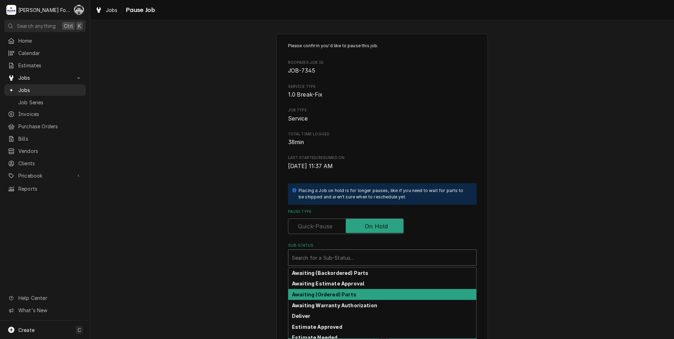
click at [329, 298] on div "Awaiting (Ordered) Parts" at bounding box center [382, 294] width 188 height 11
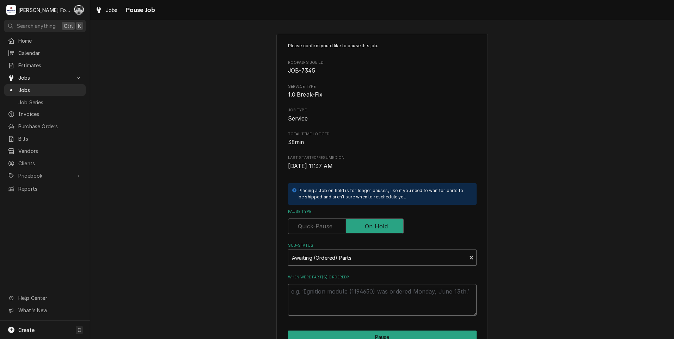
click at [324, 294] on textarea "When were part(s) ordered?" at bounding box center [382, 300] width 189 height 32
paste textarea "[DATE]"
type textarea "x"
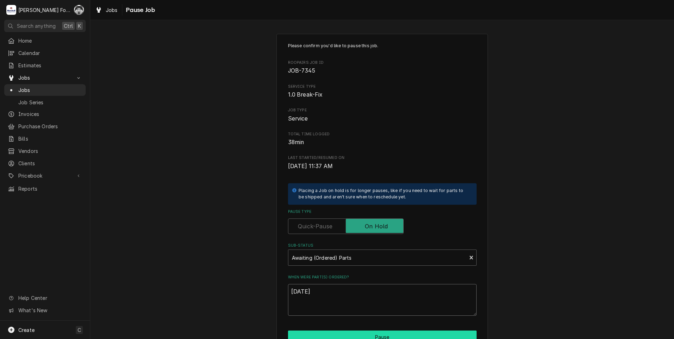
type textarea "[DATE]"
click at [331, 334] on button "Pause" at bounding box center [382, 337] width 189 height 13
type textarea "x"
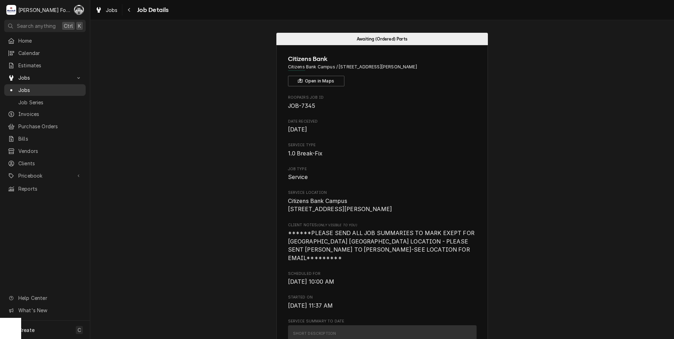
click at [25, 86] on span "Jobs" at bounding box center [50, 89] width 64 height 7
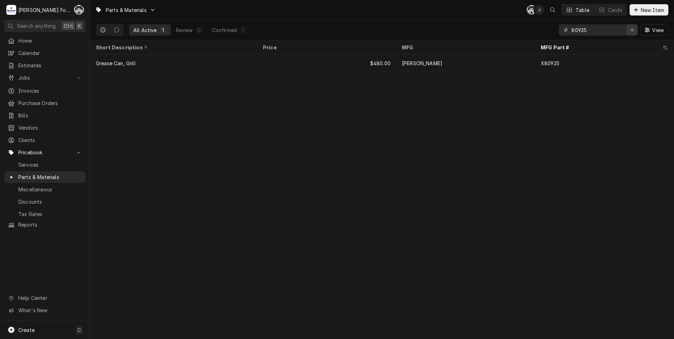
click at [632, 32] on icon "Erase input" at bounding box center [633, 30] width 4 height 5
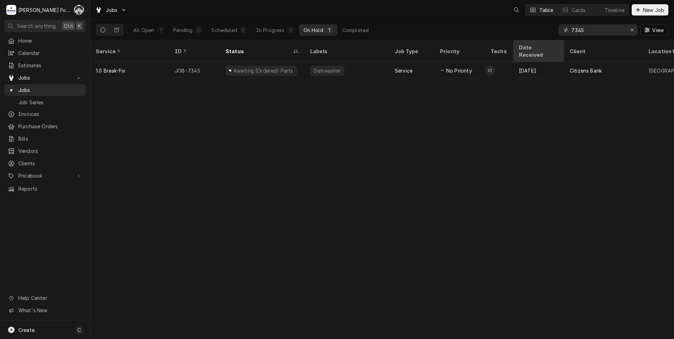
drag, startPoint x: 597, startPoint y: 33, endPoint x: 520, endPoint y: 46, distance: 78.3
click at [522, 45] on div "Jobs Table Cards Timeline New Job All Open 1 Pending 0 Scheduled 0 In Progress …" at bounding box center [382, 169] width 584 height 339
type input "6905"
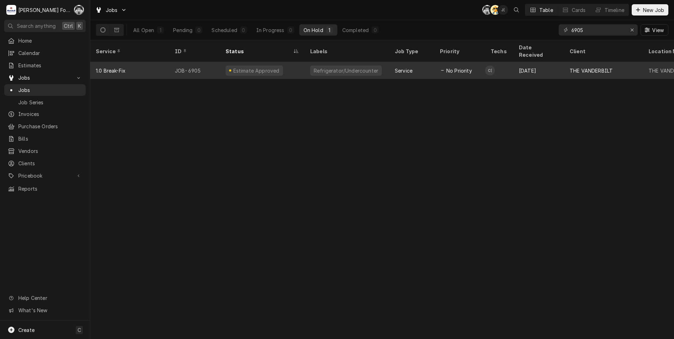
click at [251, 68] on div "Estimate Approved" at bounding box center [262, 70] width 85 height 17
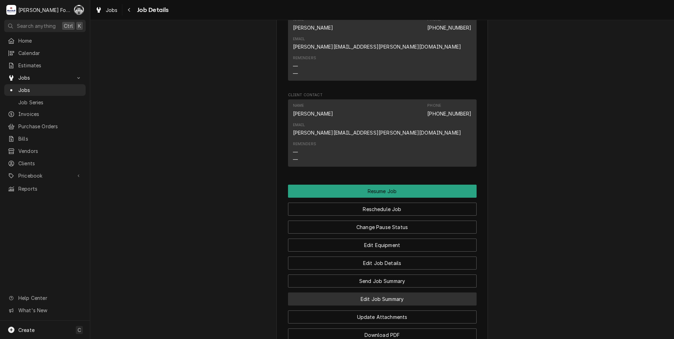
scroll to position [940, 0]
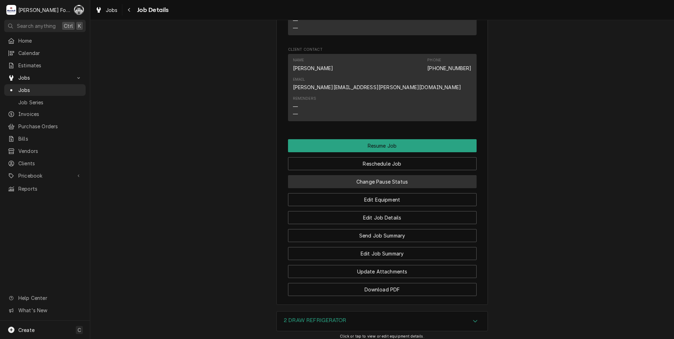
click at [370, 175] on button "Change Pause Status" at bounding box center [382, 181] width 189 height 13
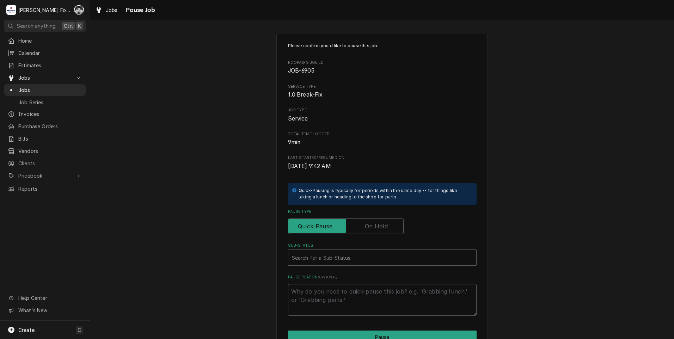
click at [366, 228] on label "Pause Type" at bounding box center [346, 227] width 116 height 16
click at [366, 228] on input "Pause Type" at bounding box center [345, 227] width 109 height 16
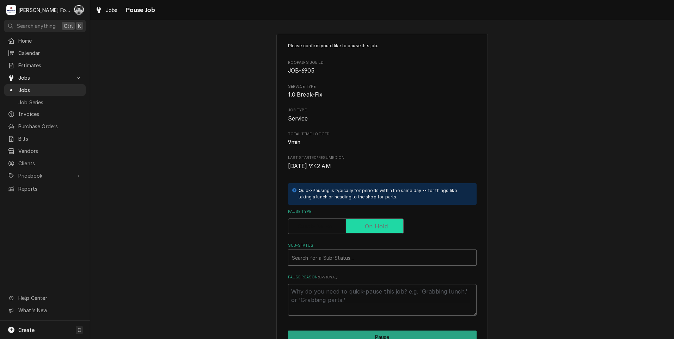
checkbox input "true"
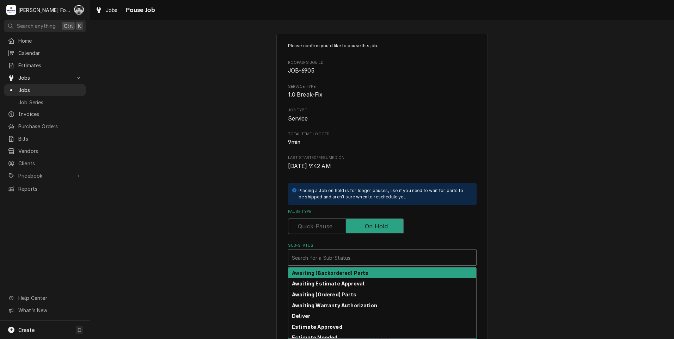
click at [347, 261] on div "Sub-Status" at bounding box center [382, 257] width 181 height 13
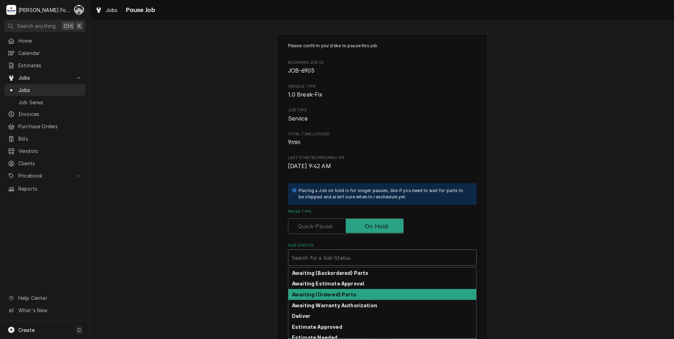
click at [334, 294] on strong "Awaiting (Ordered) Parts" at bounding box center [324, 295] width 65 height 6
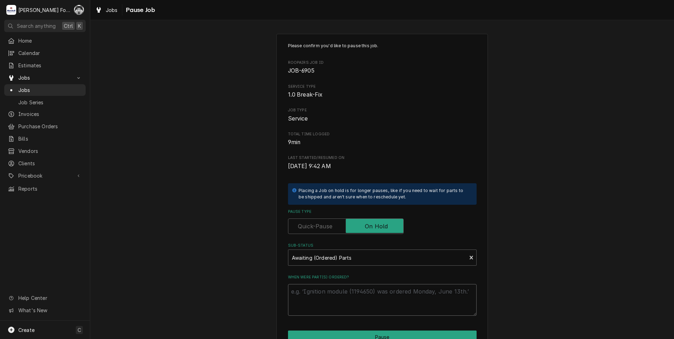
click at [329, 296] on textarea "When were part(s) ordered?" at bounding box center [382, 300] width 189 height 32
paste textarea "[DATE]"
type textarea "x"
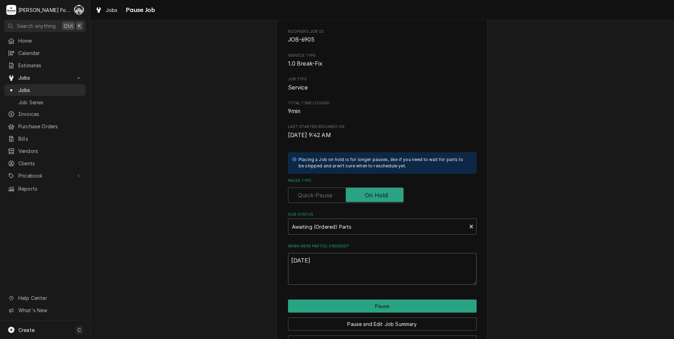
scroll to position [56, 0]
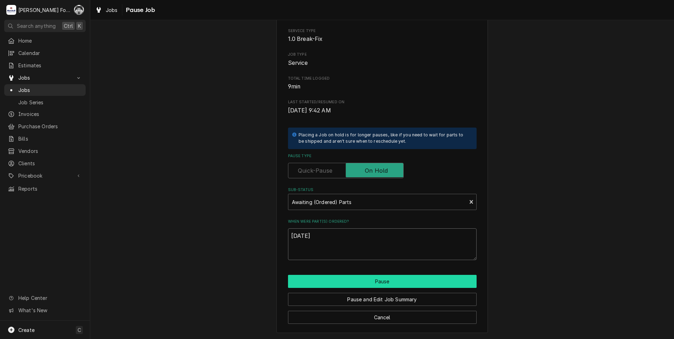
type textarea "[DATE]"
click at [321, 283] on button "Pause" at bounding box center [382, 281] width 189 height 13
type textarea "x"
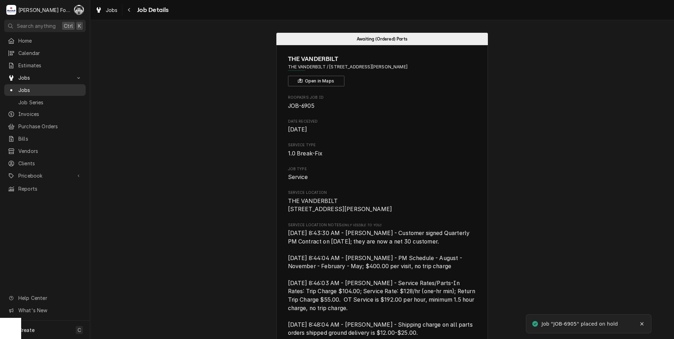
click at [22, 89] on span "Jobs" at bounding box center [50, 89] width 64 height 7
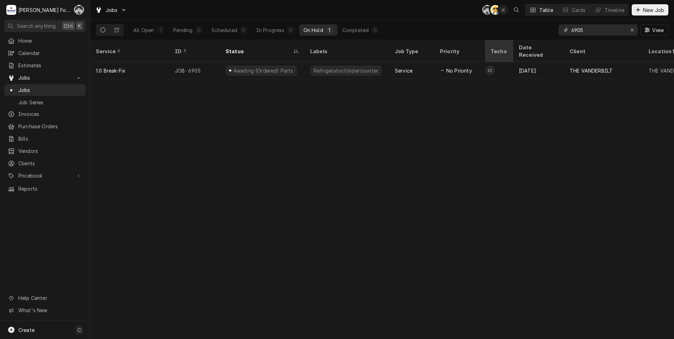
drag, startPoint x: 587, startPoint y: 33, endPoint x: 510, endPoint y: 48, distance: 79.0
click at [510, 48] on div "Jobs C( AT J( Table Cards Timeline New Job All Open 1 Pending 0 Scheduled 0 In …" at bounding box center [382, 169] width 584 height 339
type input "7229"
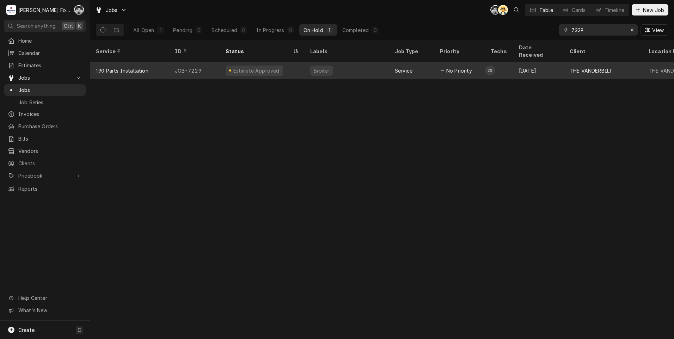
click at [333, 62] on div "Broiler" at bounding box center [347, 70] width 85 height 17
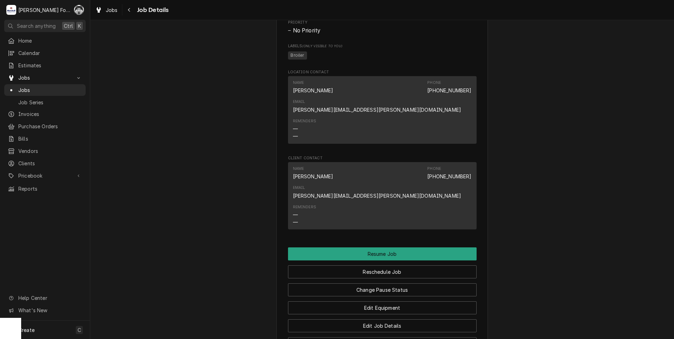
scroll to position [940, 0]
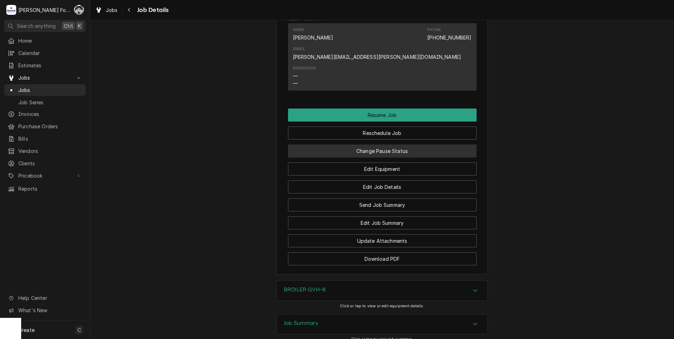
click at [379, 145] on button "Change Pause Status" at bounding box center [382, 151] width 189 height 13
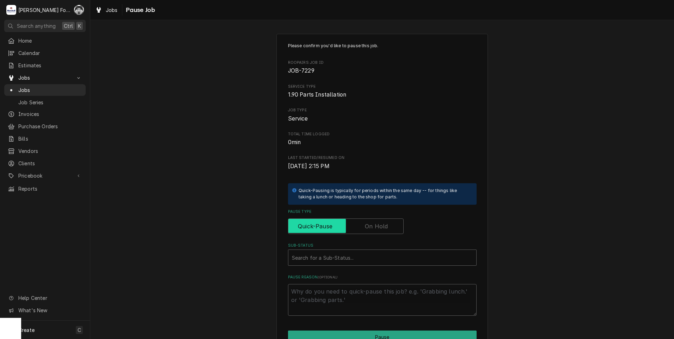
click at [383, 220] on input "Pause Type" at bounding box center [345, 227] width 109 height 16
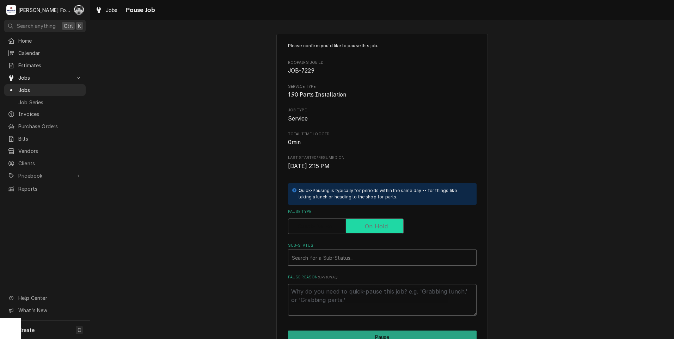
checkbox input "true"
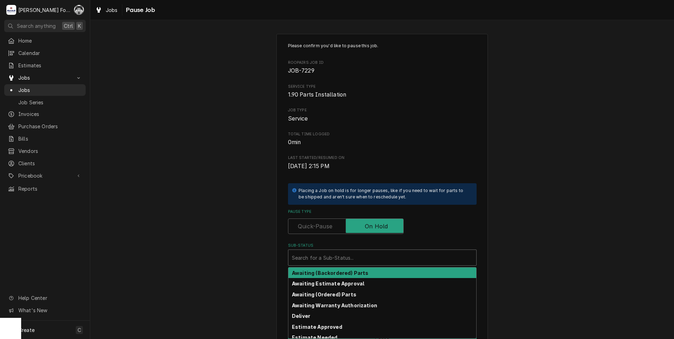
click at [329, 261] on div "Sub-Status" at bounding box center [382, 257] width 181 height 13
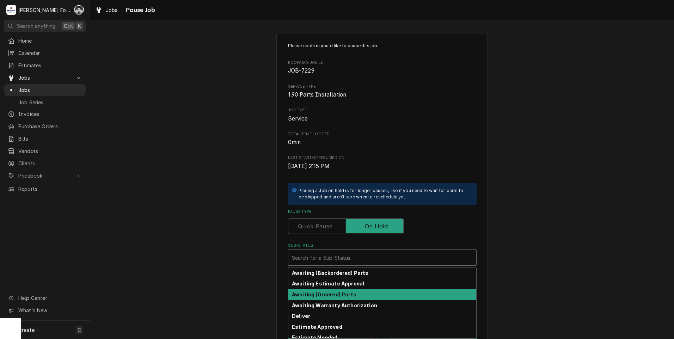
click at [335, 298] on div "Awaiting (Ordered) Parts" at bounding box center [382, 294] width 188 height 11
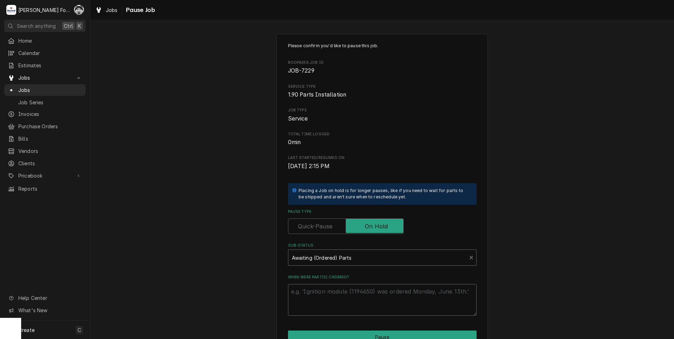
click at [328, 298] on textarea "When were part(s) ordered?" at bounding box center [382, 300] width 189 height 32
paste textarea "[DATE]"
type textarea "x"
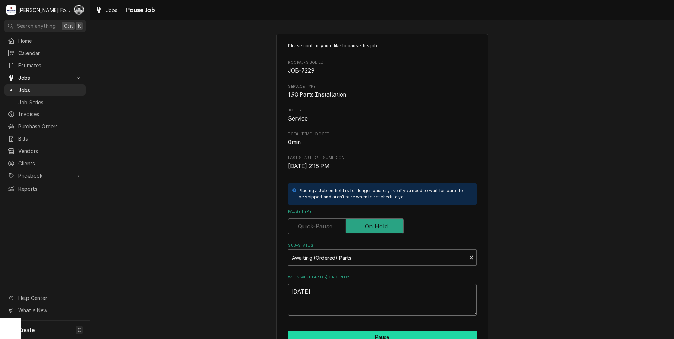
type textarea "[DATE]"
click at [368, 336] on button "Pause" at bounding box center [382, 337] width 189 height 13
type textarea "x"
